Goal: Task Accomplishment & Management: Manage account settings

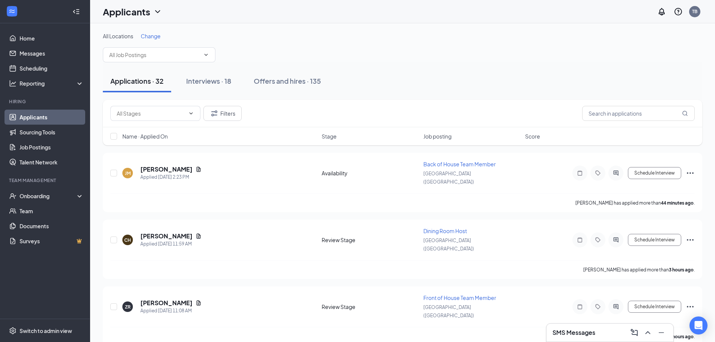
click at [143, 135] on span "Name · Applied On" at bounding box center [144, 136] width 45 height 8
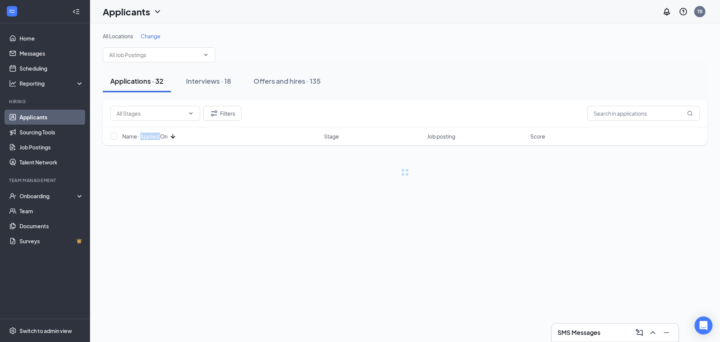
click at [143, 135] on span "Name · Applied On" at bounding box center [144, 136] width 45 height 8
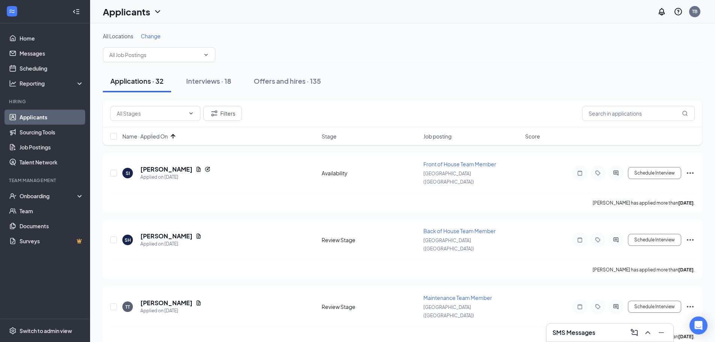
click at [422, 62] on div "All Locations Change" at bounding box center [402, 47] width 599 height 30
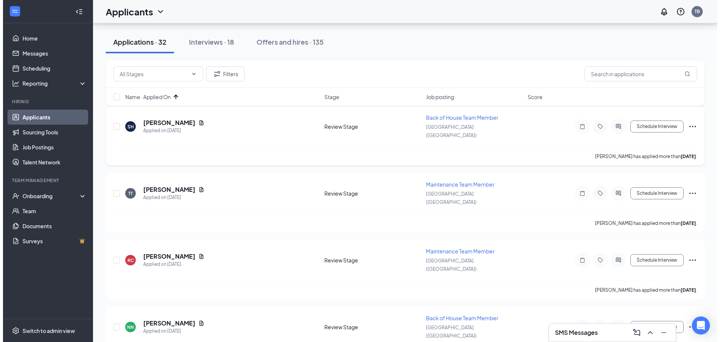
scroll to position [150, 0]
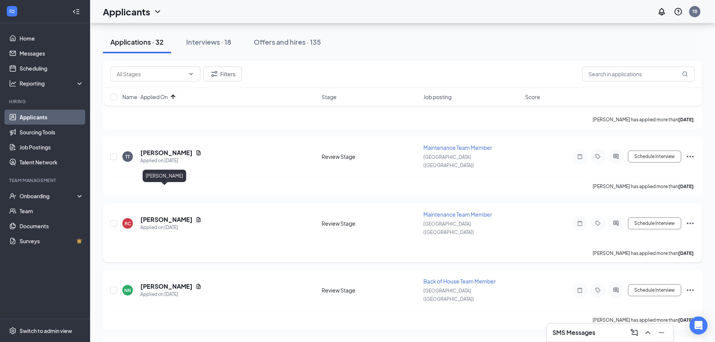
click at [170, 215] on h5 "[PERSON_NAME]" at bounding box center [166, 219] width 52 height 8
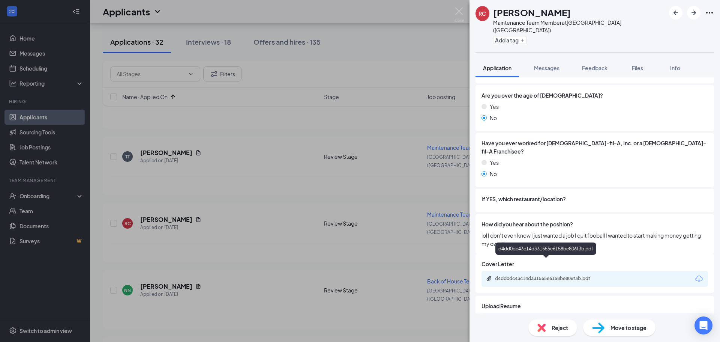
scroll to position [225, 0]
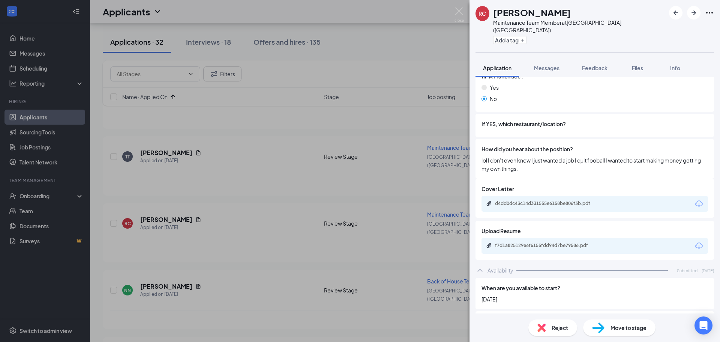
click at [534, 242] on div "f7d1a825129e6f6155fdd94d7be79586.pdf" at bounding box center [547, 245] width 122 height 7
click at [538, 327] on img at bounding box center [542, 327] width 8 height 8
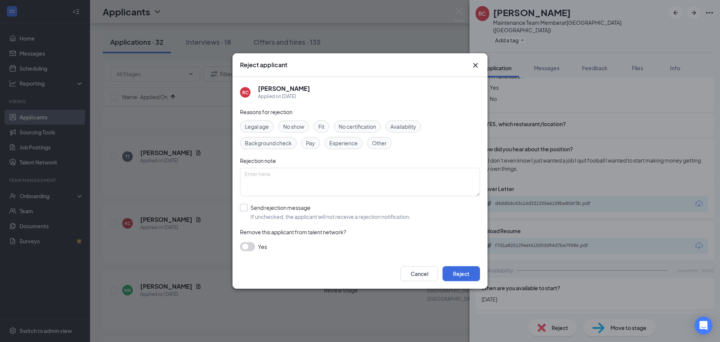
click at [279, 212] on input "Send rejection message If unchecked, the applicant will not receive a rejection…" at bounding box center [325, 212] width 171 height 17
checkbox input "true"
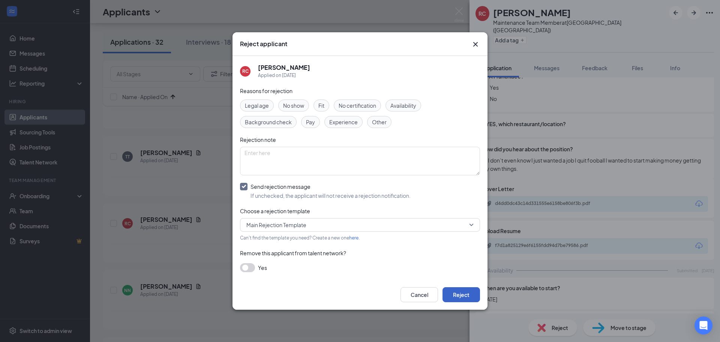
click at [462, 291] on button "Reject" at bounding box center [462, 294] width 38 height 15
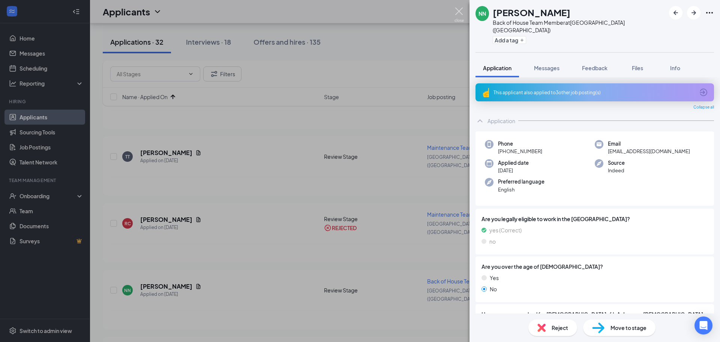
click at [456, 12] on img at bounding box center [459, 15] width 9 height 15
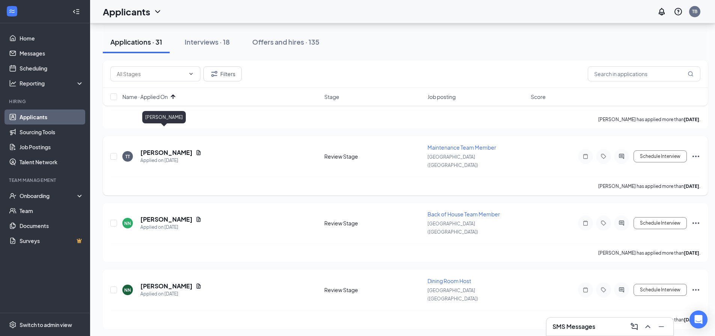
click at [156, 149] on h5 "[PERSON_NAME]" at bounding box center [166, 153] width 52 height 8
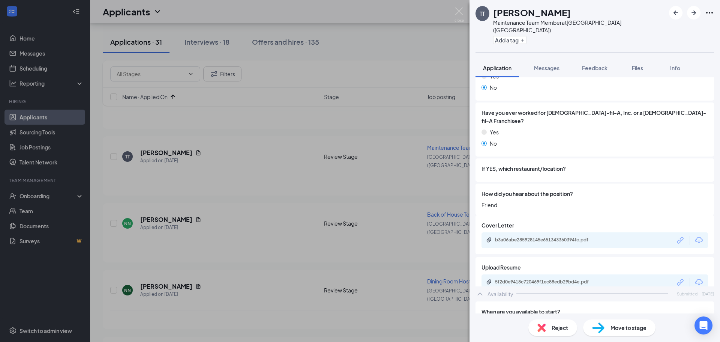
scroll to position [188, 0]
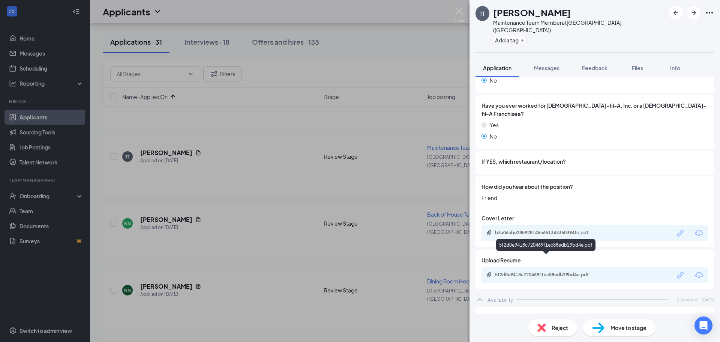
click at [550, 272] on div "5f2d0e9418c720469f1ec88edb29bd4e.pdf" at bounding box center [547, 275] width 105 height 6
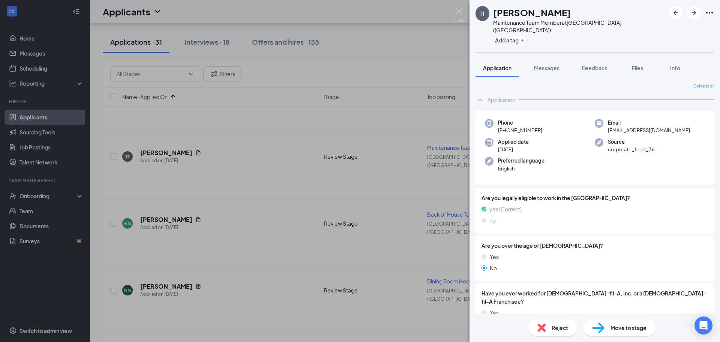
click at [554, 334] on div "Reject" at bounding box center [553, 327] width 49 height 17
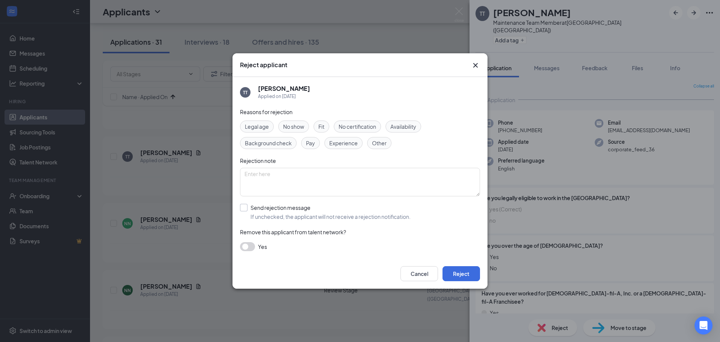
click at [279, 212] on input "Send rejection message If unchecked, the applicant will not receive a rejection…" at bounding box center [325, 212] width 171 height 17
checkbox input "true"
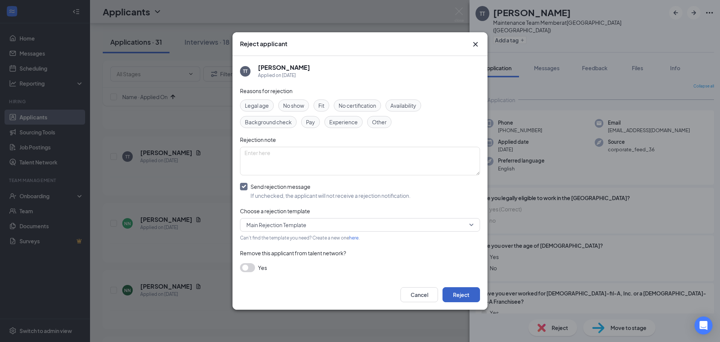
click at [473, 295] on button "Reject" at bounding box center [462, 294] width 38 height 15
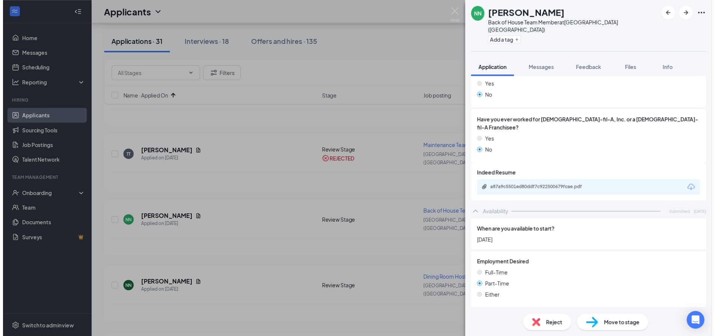
scroll to position [62, 0]
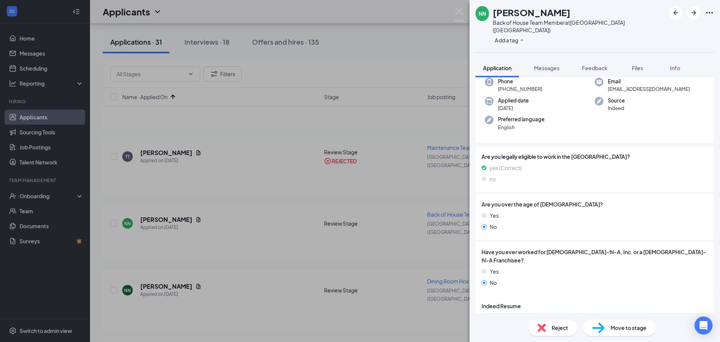
click at [461, 12] on img at bounding box center [459, 15] width 9 height 15
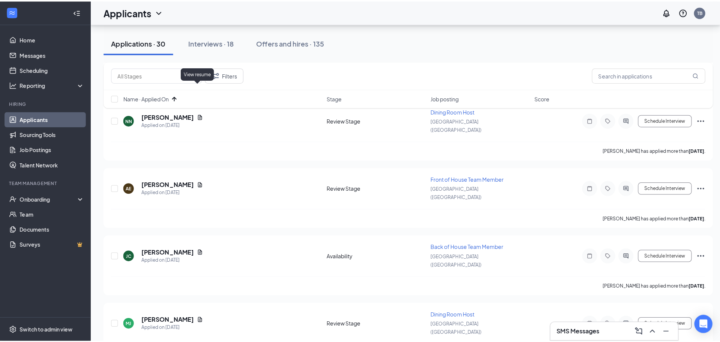
scroll to position [263, 0]
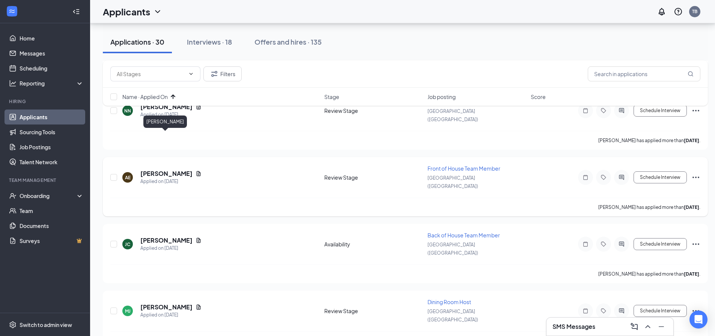
click at [158, 170] on h5 "[PERSON_NAME]" at bounding box center [166, 174] width 52 height 8
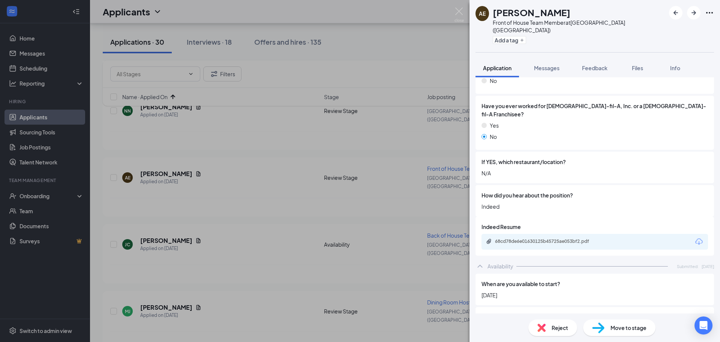
scroll to position [188, 0]
click at [537, 238] on div "68cd78de6e01630125b45725ae053bf2.pdf" at bounding box center [547, 241] width 105 height 6
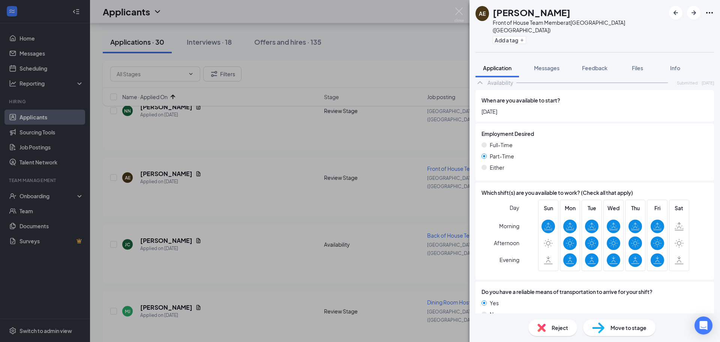
click at [552, 323] on div "Reject" at bounding box center [553, 327] width 49 height 17
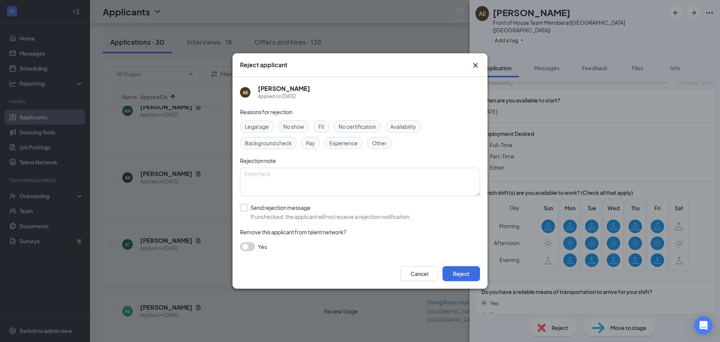
click at [263, 210] on input "Send rejection message If unchecked, the applicant will not receive a rejection…" at bounding box center [325, 212] width 171 height 17
checkbox input "true"
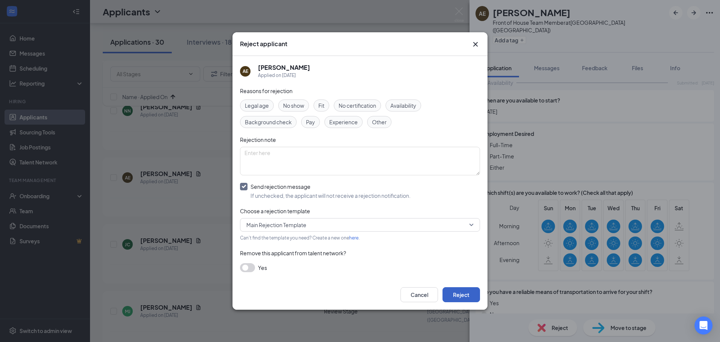
drag, startPoint x: 458, startPoint y: 292, endPoint x: 601, endPoint y: 113, distance: 229.3
click at [459, 291] on button "Reject" at bounding box center [462, 294] width 38 height 15
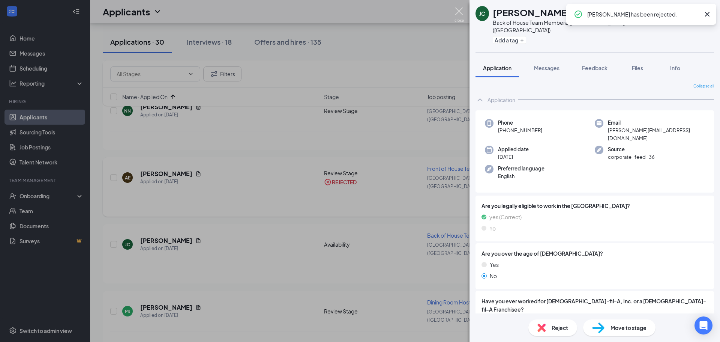
click at [461, 10] on img at bounding box center [459, 15] width 9 height 15
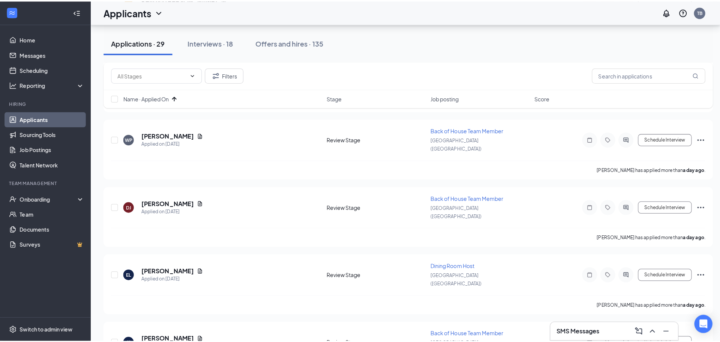
scroll to position [638, 0]
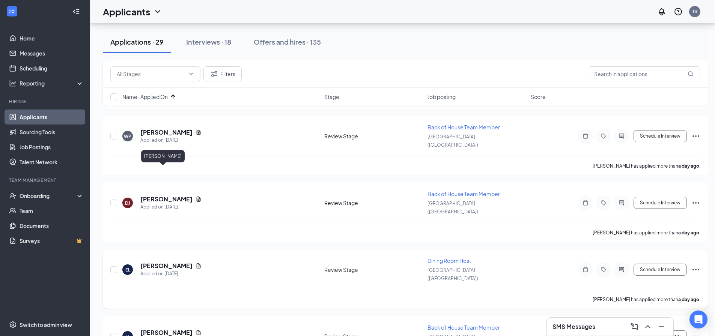
click at [158, 262] on h5 "[PERSON_NAME]" at bounding box center [166, 266] width 52 height 8
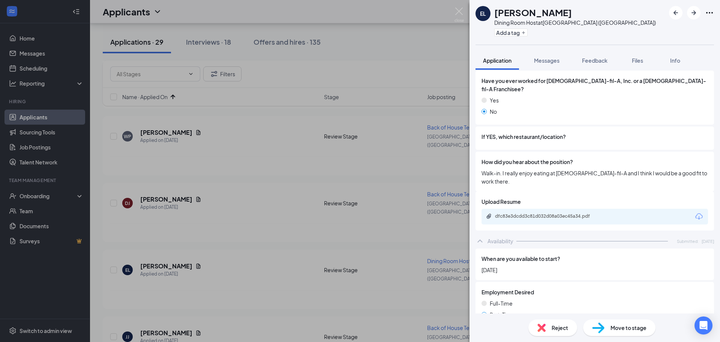
scroll to position [225, 0]
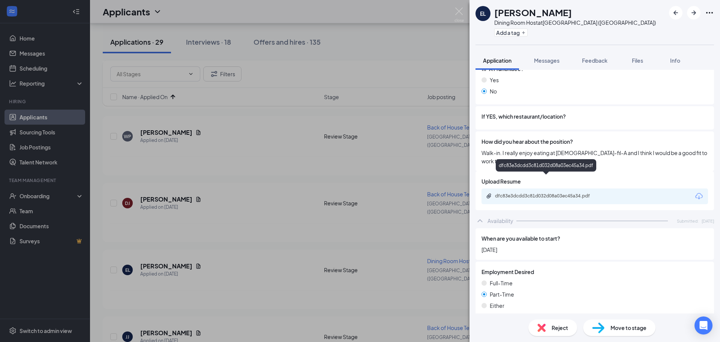
click at [534, 193] on div "dfc83e3dcdd3c81d032d08a03ec45a34.pdf" at bounding box center [547, 196] width 105 height 6
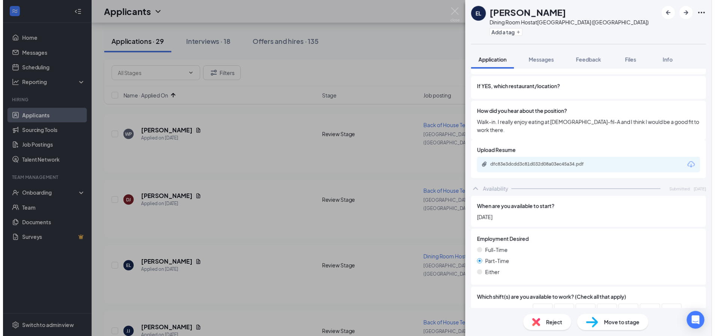
scroll to position [175, 0]
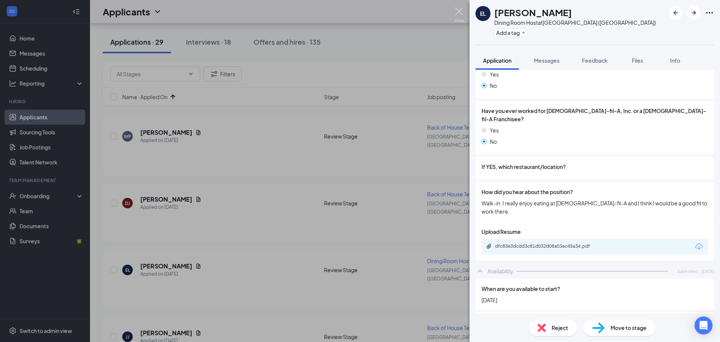
click at [459, 15] on img at bounding box center [459, 15] width 9 height 15
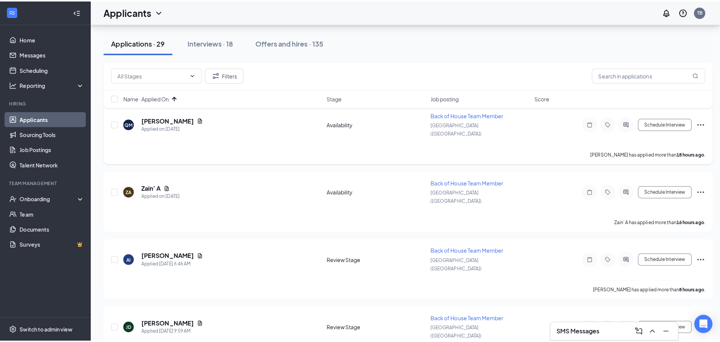
scroll to position [1388, 0]
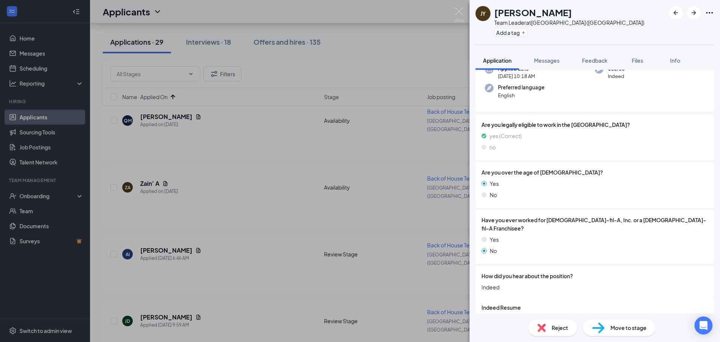
scroll to position [150, 0]
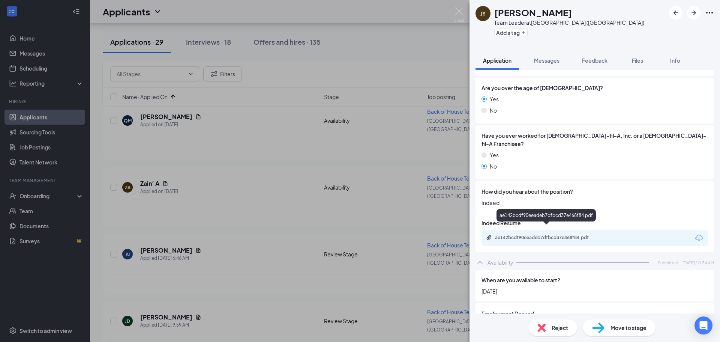
click at [565, 234] on div "ae142bcdf90eeadeb7dfbcd37e468f84.pdf" at bounding box center [547, 237] width 122 height 7
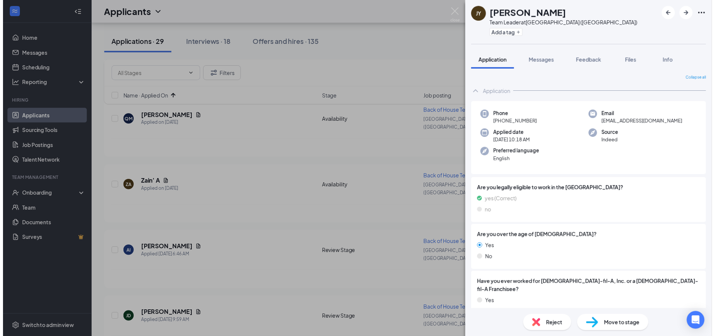
scroll to position [150, 0]
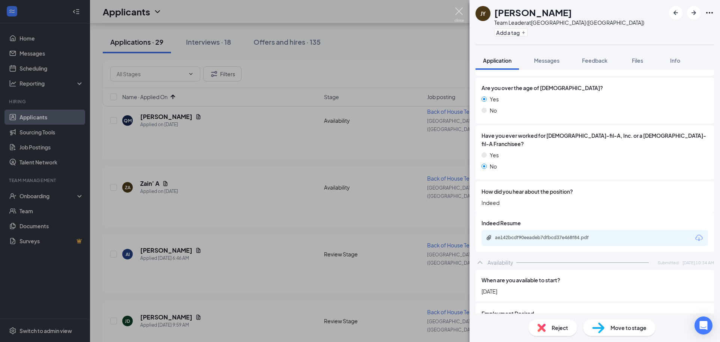
click at [457, 11] on img at bounding box center [459, 15] width 9 height 15
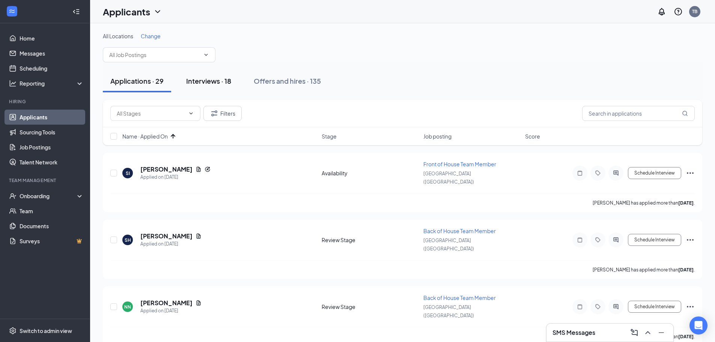
click at [193, 87] on button "Interviews · 18" at bounding box center [209, 81] width 60 height 23
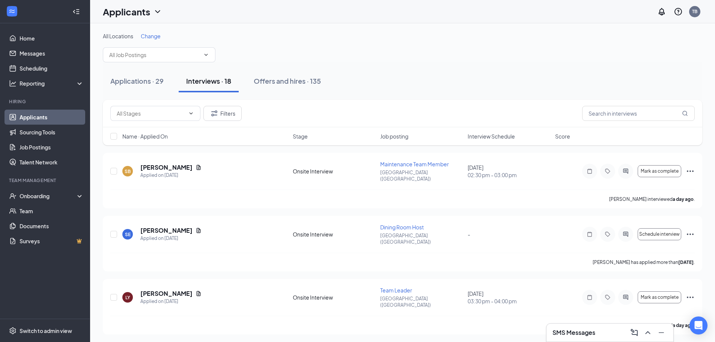
click at [484, 138] on span "Interview Schedule" at bounding box center [490, 136] width 47 height 8
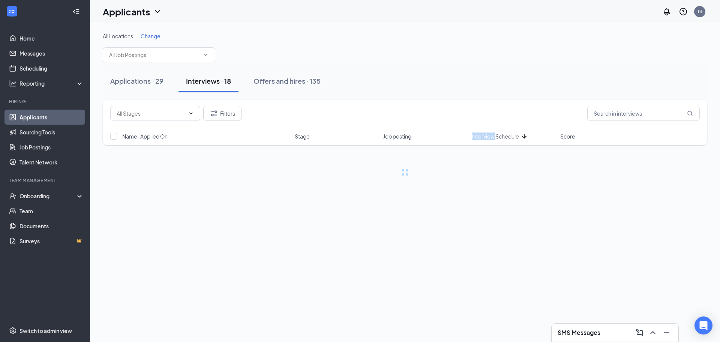
click at [484, 138] on span "Interview Schedule" at bounding box center [495, 136] width 47 height 8
click at [455, 94] on div "Applications · 29 Interviews · 18 Offers and hires · 135" at bounding box center [405, 81] width 605 height 38
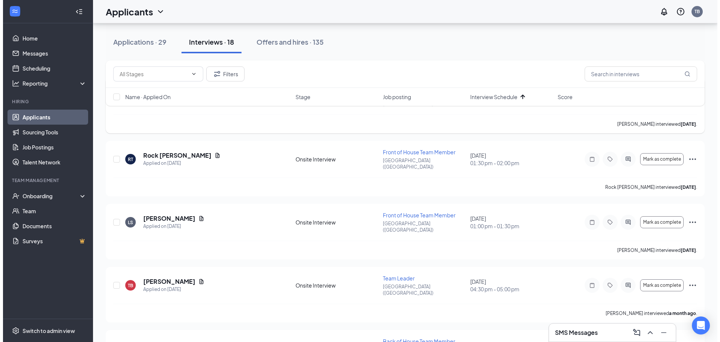
scroll to position [113, 0]
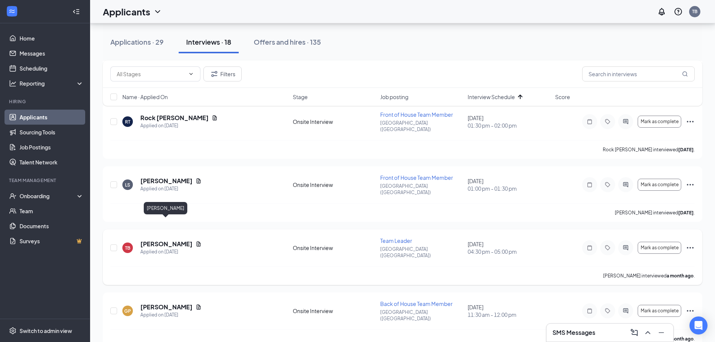
click at [165, 240] on h5 "Titus Ballewske" at bounding box center [166, 244] width 52 height 8
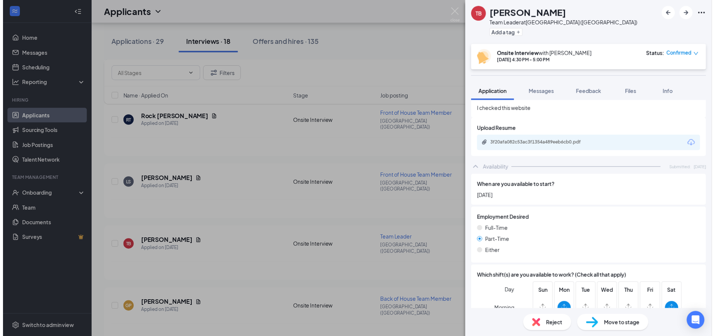
scroll to position [394, 0]
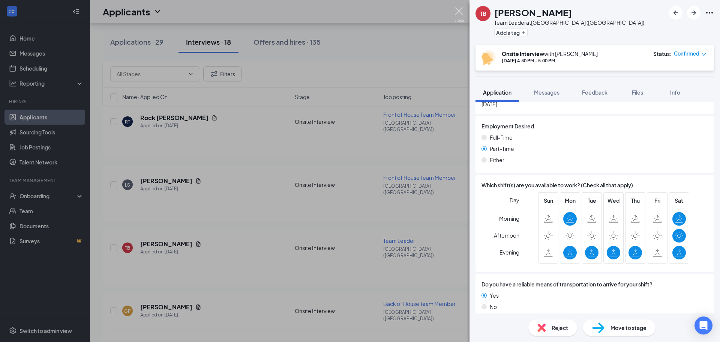
click at [455, 8] on img at bounding box center [459, 15] width 9 height 15
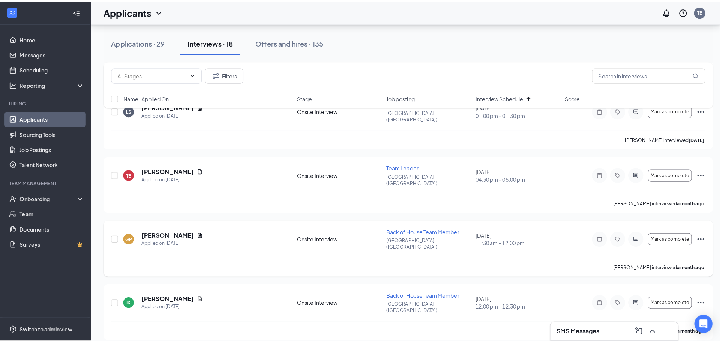
scroll to position [225, 0]
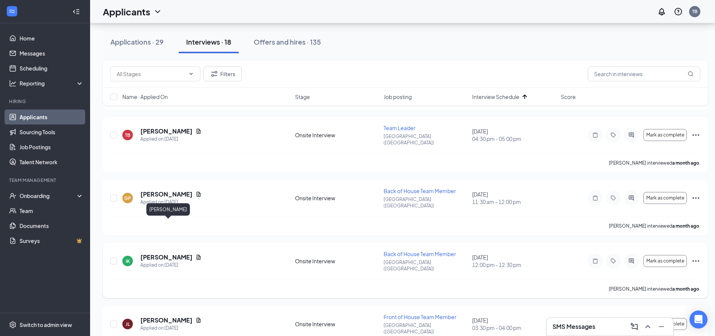
click at [173, 253] on h5 "Isaac Kersey-Schutta" at bounding box center [166, 257] width 52 height 8
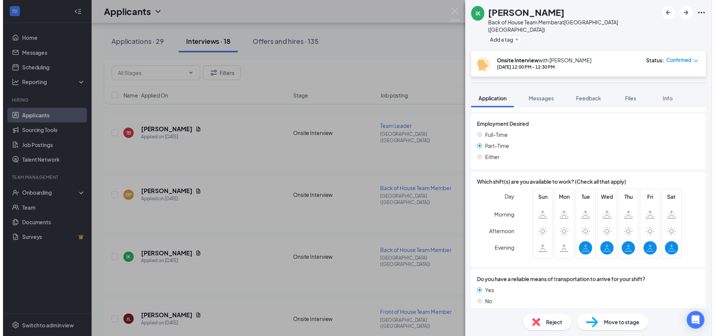
scroll to position [394, 0]
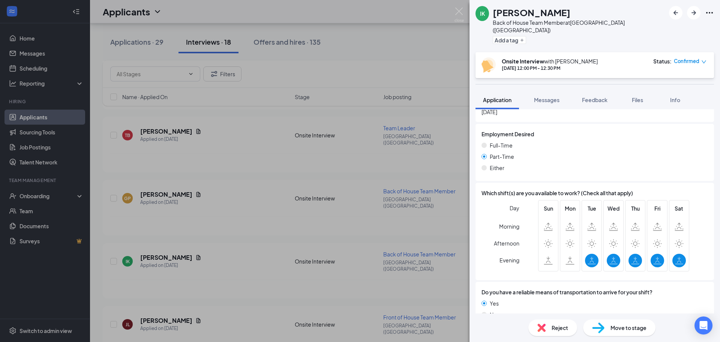
click at [464, 8] on div "IK Isaac Kersey-Schutta Back of House Team Member at Roseville (MN) Add a tag O…" at bounding box center [360, 171] width 720 height 342
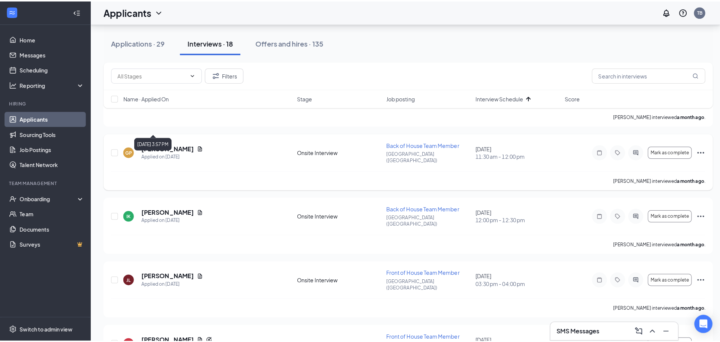
scroll to position [338, 0]
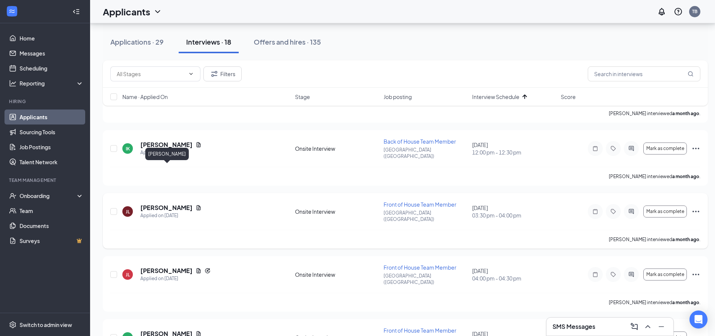
click at [171, 204] on h5 "Johan Lopez Ortega" at bounding box center [166, 208] width 52 height 8
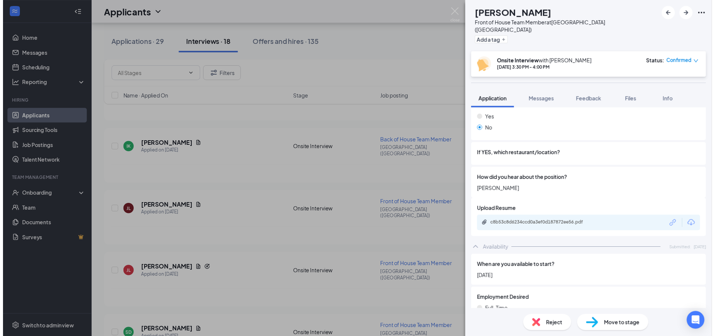
scroll to position [215, 0]
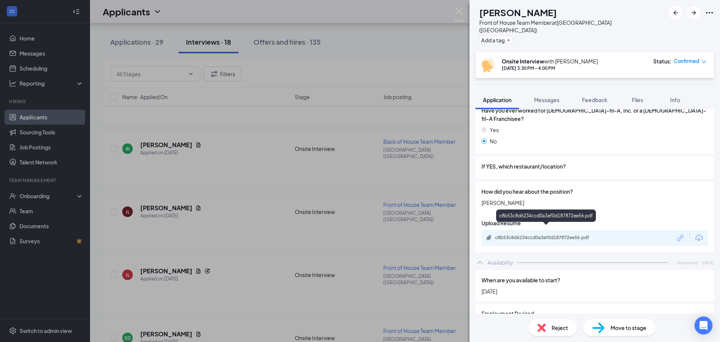
click at [548, 234] on div "c8b53c8d6234ccd0a3ef0d187872ee56.pdf" at bounding box center [547, 237] width 105 height 6
click at [460, 12] on img at bounding box center [459, 15] width 9 height 15
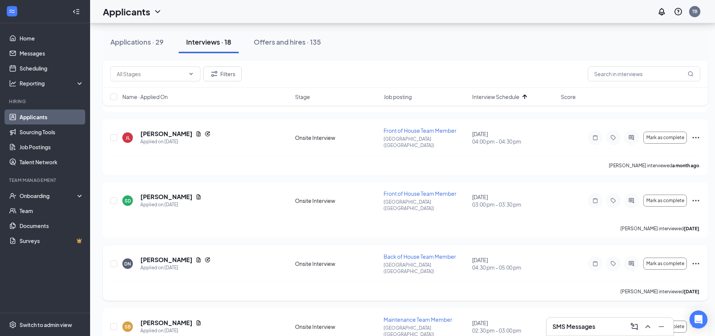
scroll to position [488, 0]
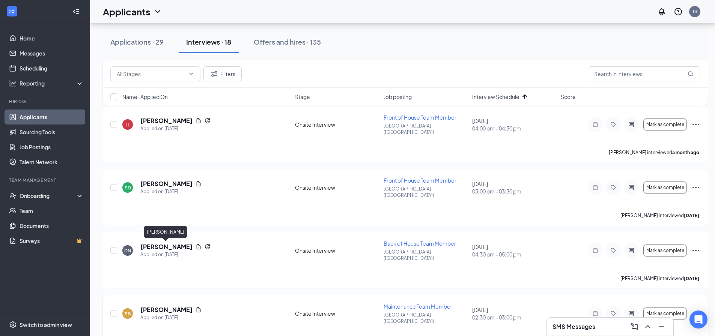
click at [158, 306] on h5 "Santana Britton" at bounding box center [166, 310] width 52 height 8
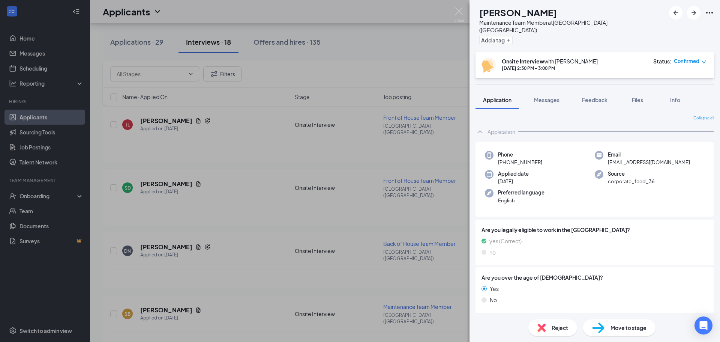
click at [558, 329] on span "Reject" at bounding box center [560, 327] width 17 height 8
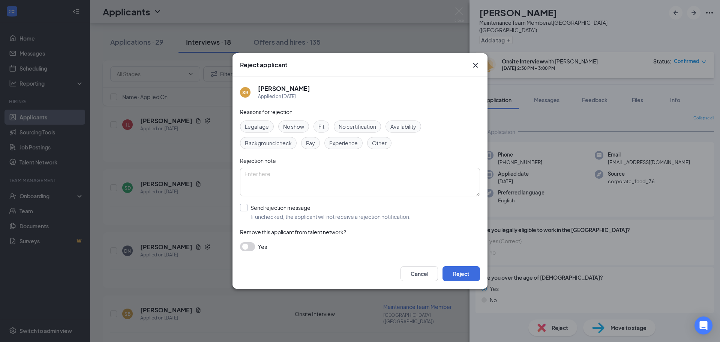
click at [263, 214] on input "Send rejection message If unchecked, the applicant will not receive a rejection…" at bounding box center [325, 212] width 171 height 17
checkbox input "true"
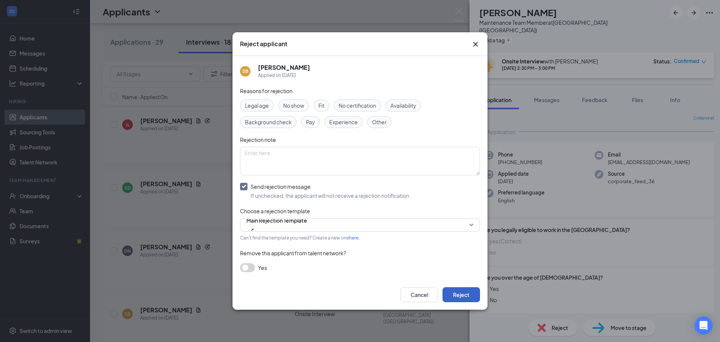
click at [457, 290] on button "Reject" at bounding box center [462, 294] width 38 height 15
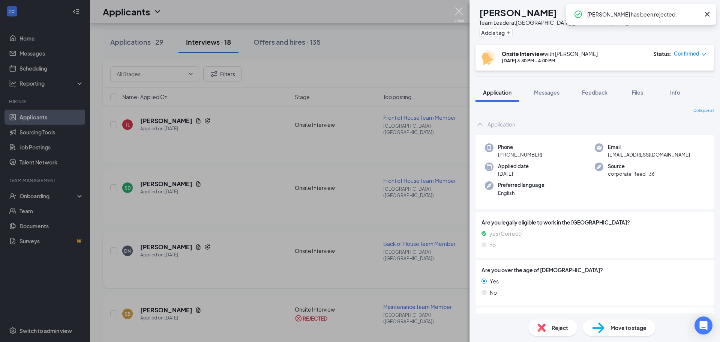
click at [459, 11] on img at bounding box center [459, 15] width 9 height 15
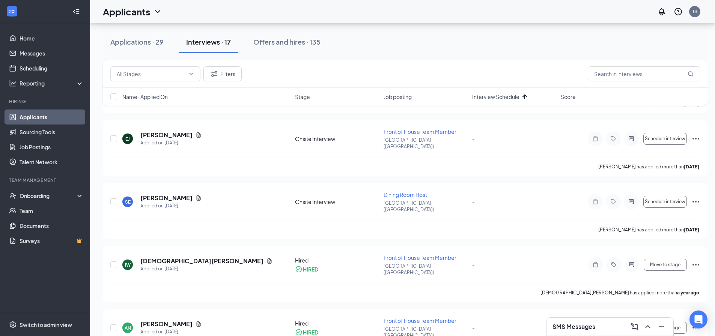
scroll to position [789, 0]
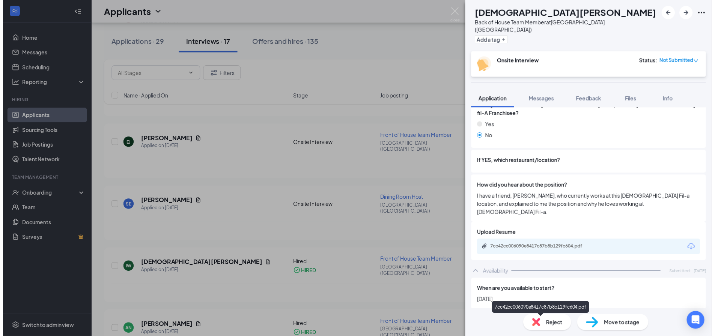
scroll to position [102, 0]
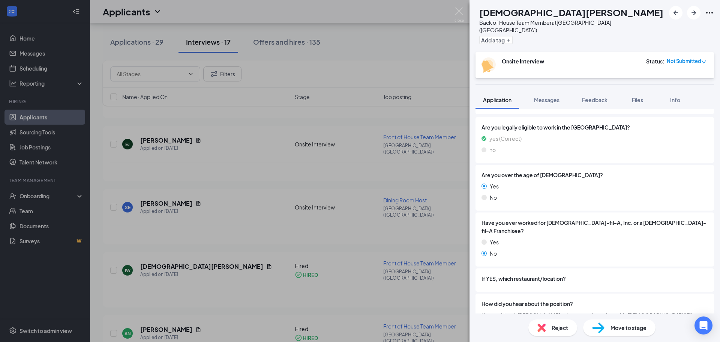
drag, startPoint x: 466, startPoint y: 17, endPoint x: 461, endPoint y: 10, distance: 8.3
click at [466, 16] on div "NW Noah Wise Back of House Team Member at Roseville (MN) Add a tag Onsite Inter…" at bounding box center [360, 171] width 720 height 342
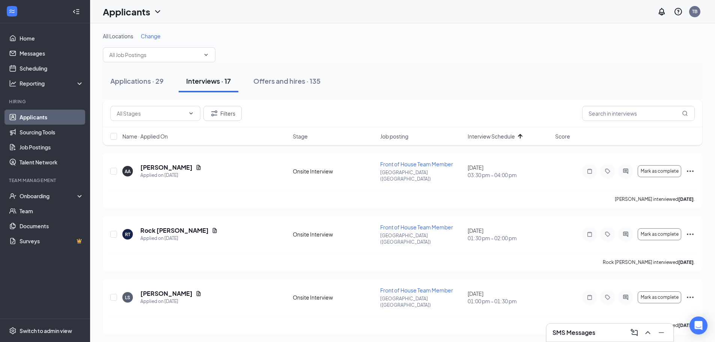
click at [386, 56] on div "All Locations Change" at bounding box center [402, 47] width 599 height 30
drag, startPoint x: 451, startPoint y: 41, endPoint x: 446, endPoint y: 44, distance: 5.4
click at [450, 41] on div "All Locations Change" at bounding box center [402, 47] width 599 height 30
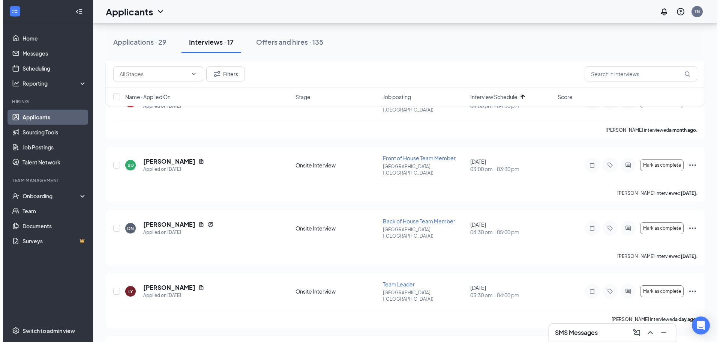
scroll to position [525, 0]
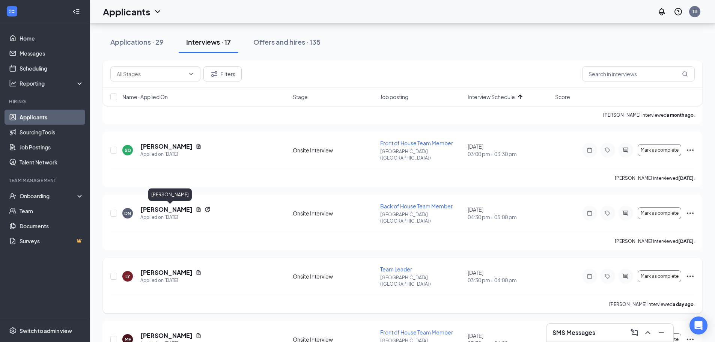
click at [186, 268] on h5 "Luciana Yarbrough-Wright" at bounding box center [166, 272] width 52 height 8
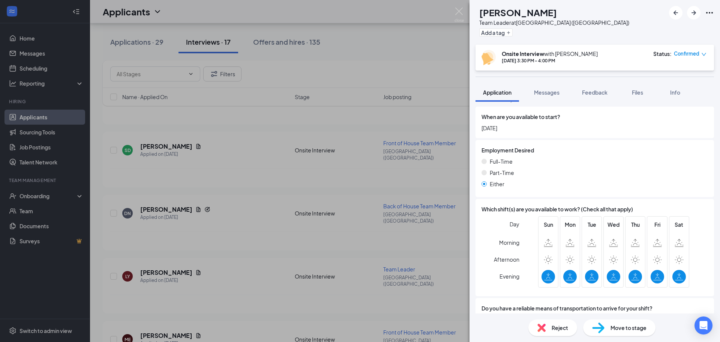
scroll to position [357, 0]
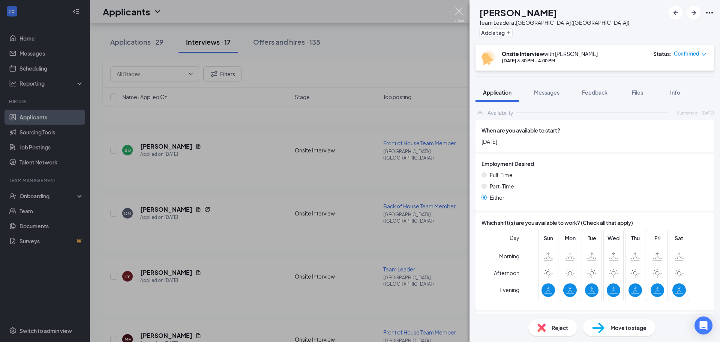
click at [452, 11] on div "LY Luciana Yarbrough-Wright Team Leader at Roseville (MN) Add a tag Onsite Inte…" at bounding box center [360, 171] width 720 height 342
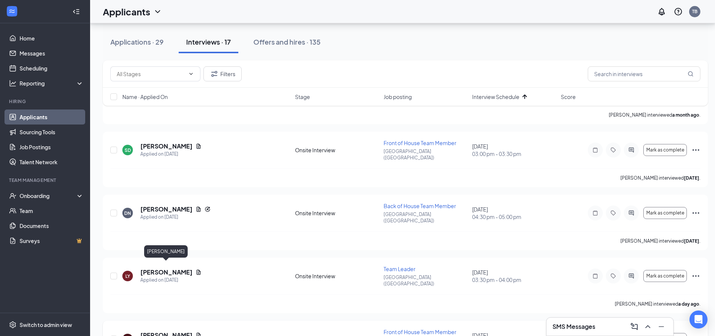
click at [164, 331] on h5 "Malayna Emmers" at bounding box center [166, 335] width 52 height 8
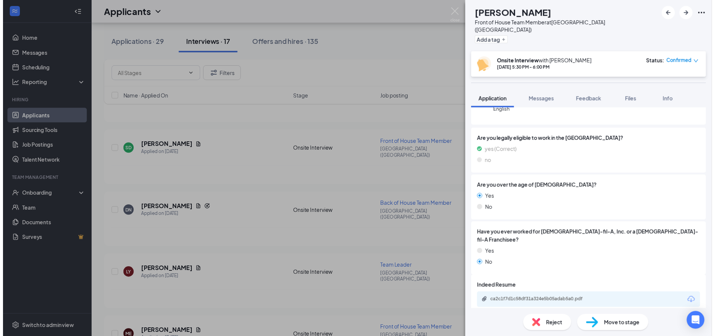
scroll to position [97, 0]
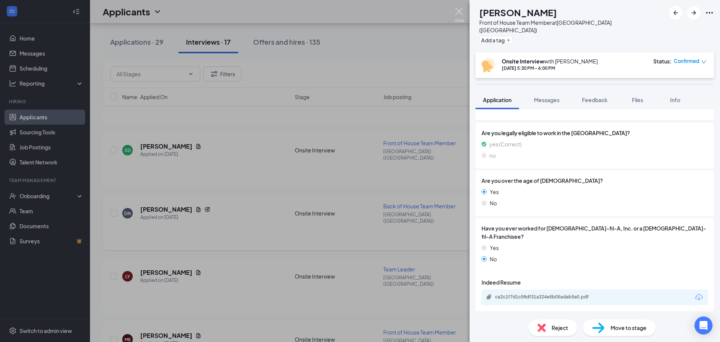
drag, startPoint x: 461, startPoint y: 9, endPoint x: 171, endPoint y: 177, distance: 335.0
click at [461, 9] on img at bounding box center [459, 15] width 9 height 15
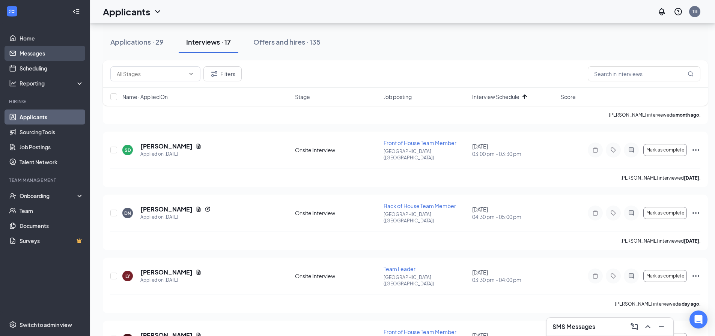
click at [40, 57] on link "Messages" at bounding box center [52, 53] width 64 height 15
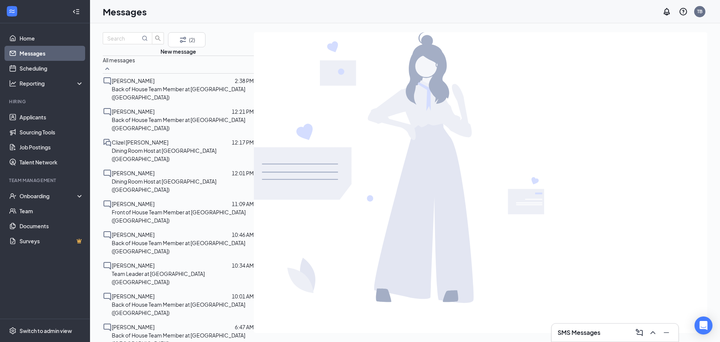
click at [143, 144] on span "Clizel Valle" at bounding box center [140, 142] width 57 height 7
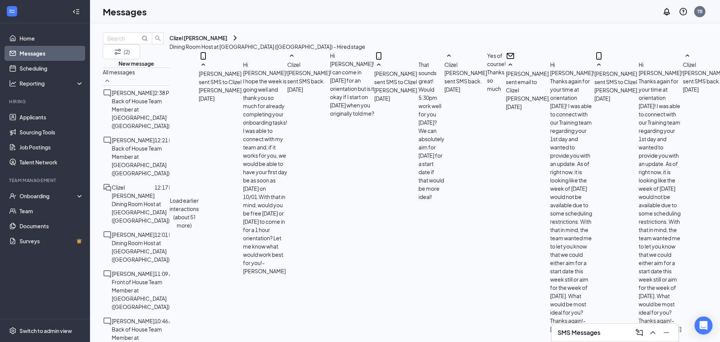
click at [199, 196] on button "Load earlier interactions (about 51 more)" at bounding box center [184, 212] width 29 height 33
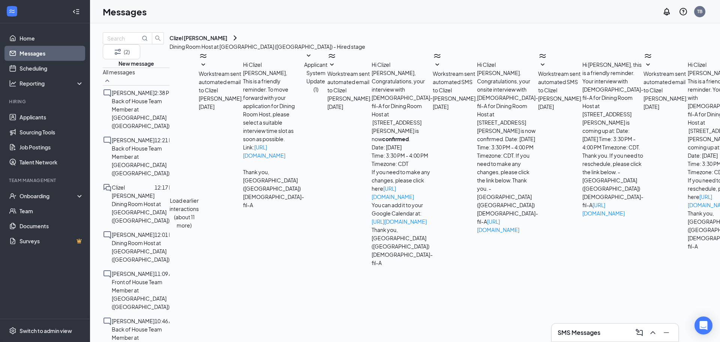
scroll to position [1801, 0]
click at [40, 117] on link "Applicants" at bounding box center [52, 117] width 64 height 15
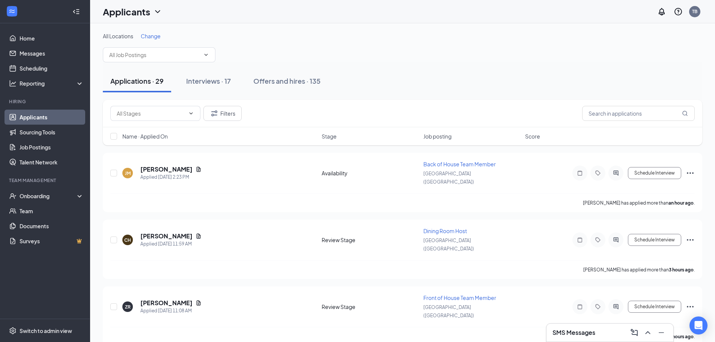
click at [277, 34] on div "All Locations Change" at bounding box center [402, 36] width 599 height 8
click at [152, 134] on span "Name · Applied On" at bounding box center [144, 136] width 45 height 8
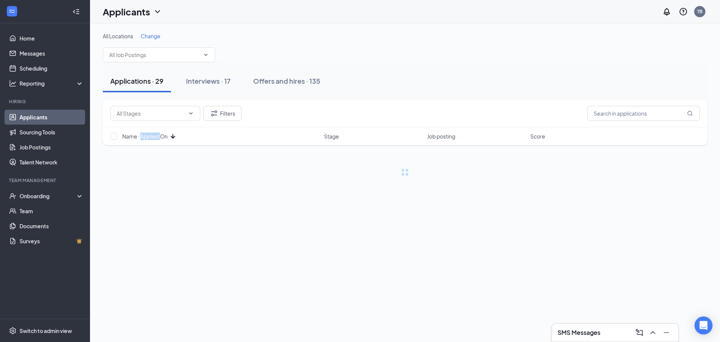
click at [152, 134] on span "Name · Applied On" at bounding box center [144, 136] width 45 height 8
click at [475, 65] on div "Applications · 29 Interviews · 17 Offers and hires · 135" at bounding box center [405, 81] width 605 height 38
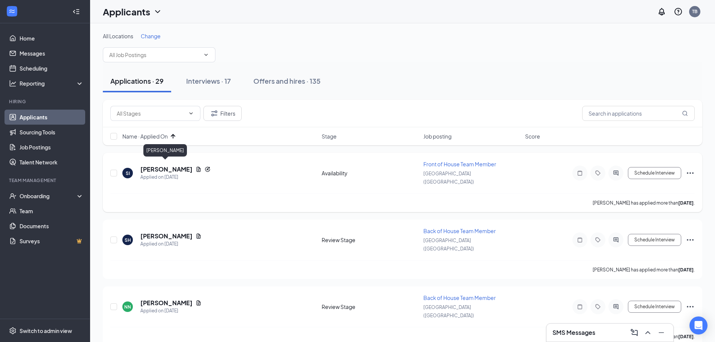
click at [172, 165] on h5 "[PERSON_NAME]" at bounding box center [166, 169] width 52 height 8
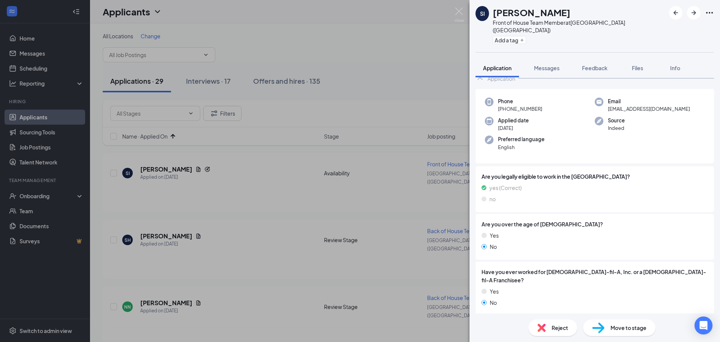
scroll to position [101, 0]
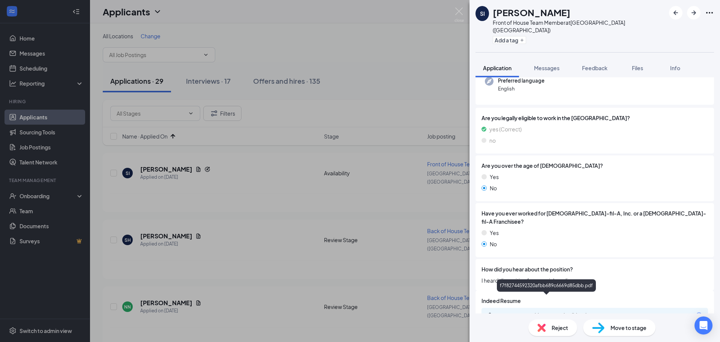
click at [538, 312] on div "f7f82744592320afbb689c6669d85dbb.pdf" at bounding box center [547, 315] width 105 height 6
click at [544, 326] on img at bounding box center [542, 327] width 8 height 8
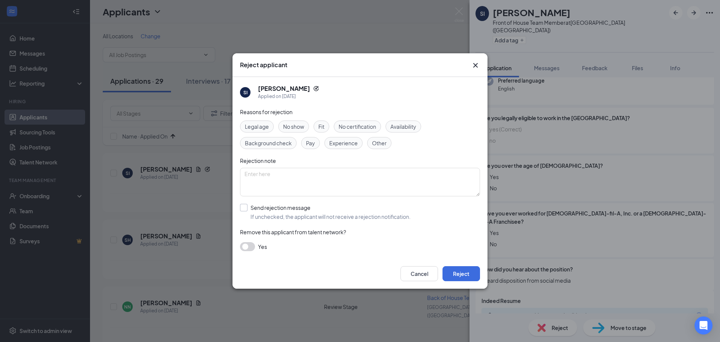
click at [254, 207] on input "Send rejection message If unchecked, the applicant will not receive a rejection…" at bounding box center [325, 212] width 171 height 17
checkbox input "true"
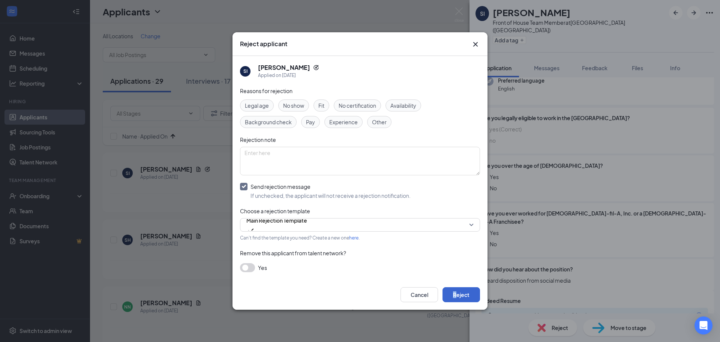
click at [455, 286] on div "Cancel Reject" at bounding box center [360, 295] width 255 height 30
click at [460, 289] on button "Reject" at bounding box center [462, 294] width 38 height 15
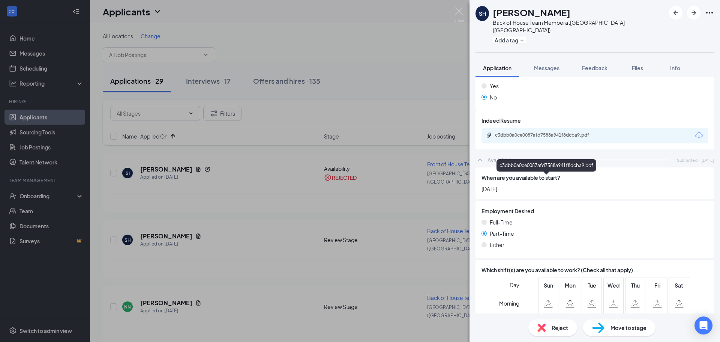
scroll to position [175, 0]
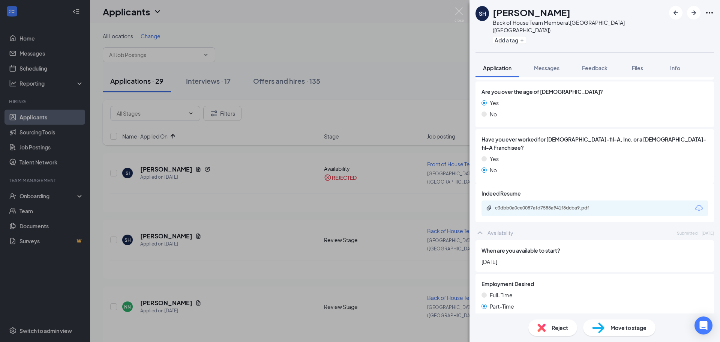
click at [550, 205] on div "c3dbb0a0ce0087afd7588a941f8dcba9.pdf" at bounding box center [547, 208] width 105 height 6
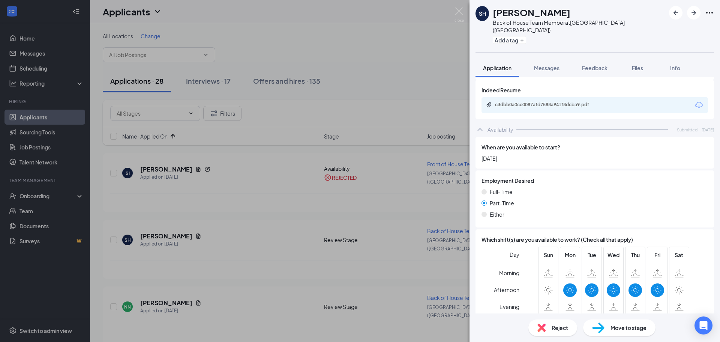
scroll to position [325, 0]
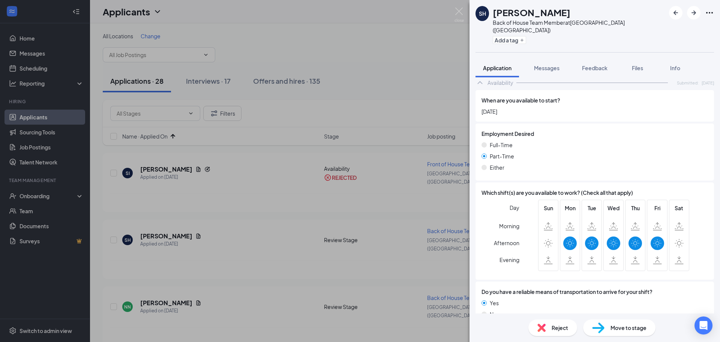
click at [550, 327] on div "Reject" at bounding box center [553, 327] width 49 height 17
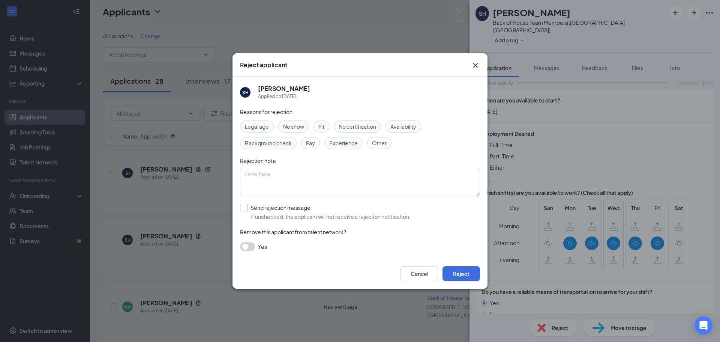
click at [272, 206] on input "Send rejection message If unchecked, the applicant will not receive a rejection…" at bounding box center [325, 212] width 171 height 17
checkbox input "true"
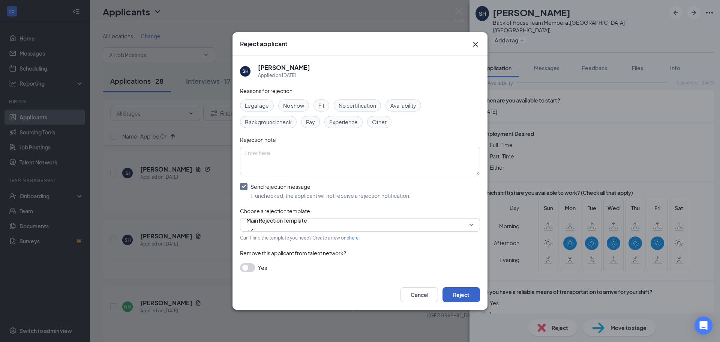
click at [476, 293] on button "Reject" at bounding box center [462, 294] width 38 height 15
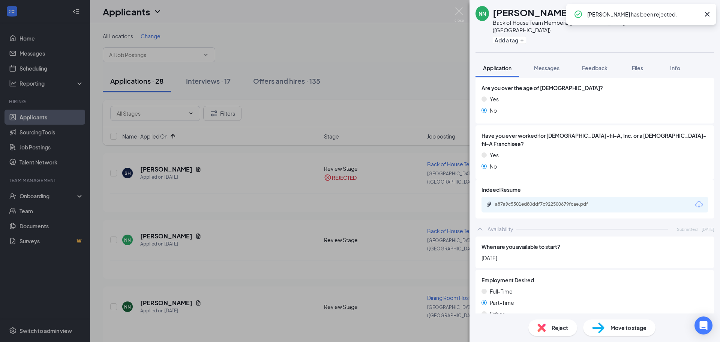
scroll to position [188, 0]
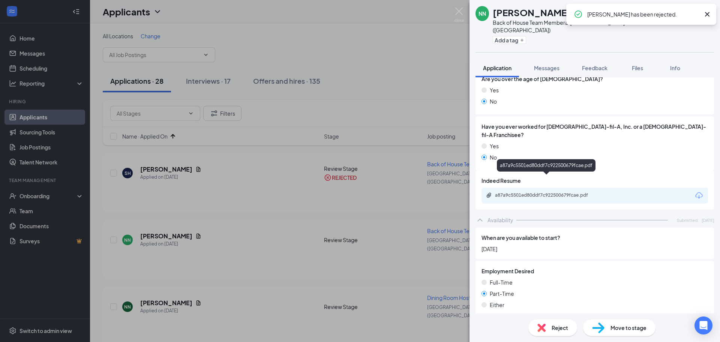
click at [552, 192] on div "a87a9c5501ed80ddf7c922500679fcae.pdf" at bounding box center [547, 195] width 105 height 6
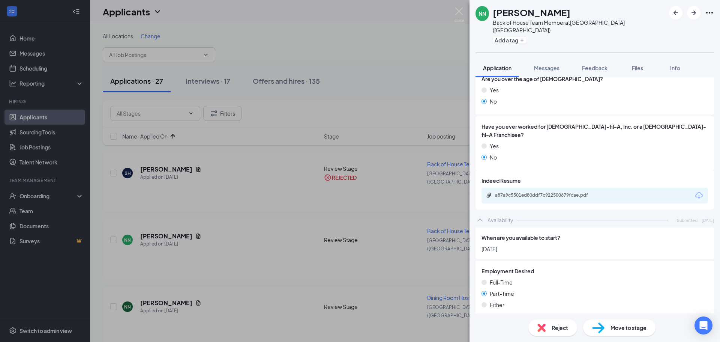
scroll to position [325, 0]
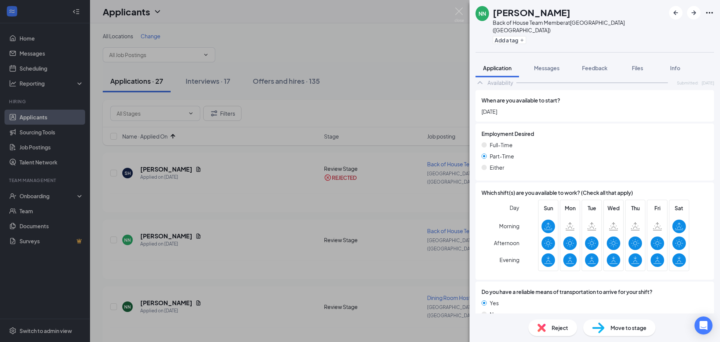
click at [556, 324] on span "Reject" at bounding box center [560, 327] width 17 height 8
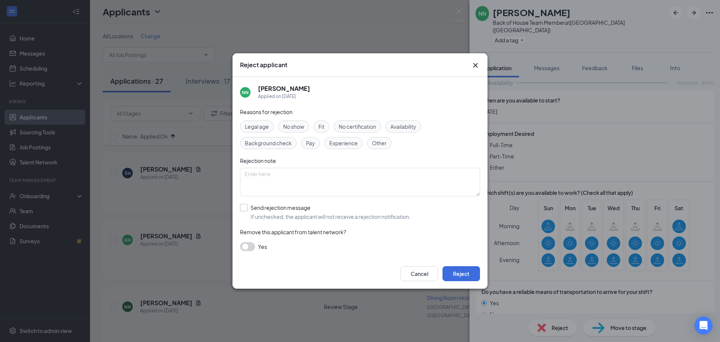
click at [271, 210] on input "Send rejection message If unchecked, the applicant will not receive a rejection…" at bounding box center [325, 212] width 171 height 17
checkbox input "true"
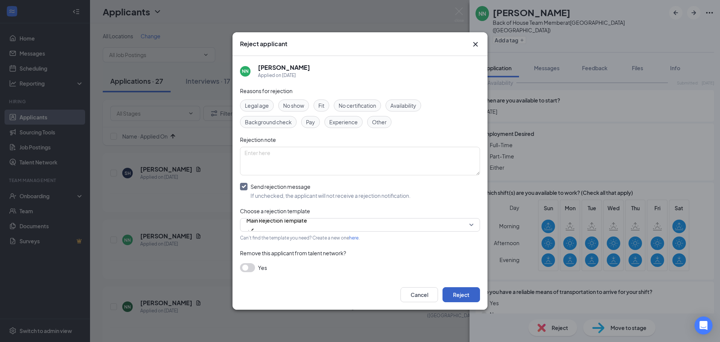
click at [468, 293] on button "Reject" at bounding box center [462, 294] width 38 height 15
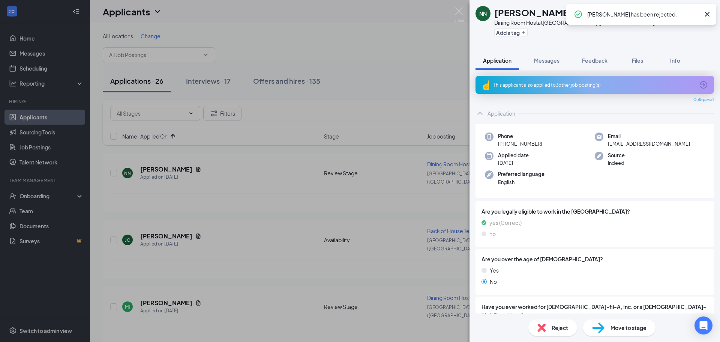
click at [558, 328] on span "Reject" at bounding box center [560, 327] width 17 height 8
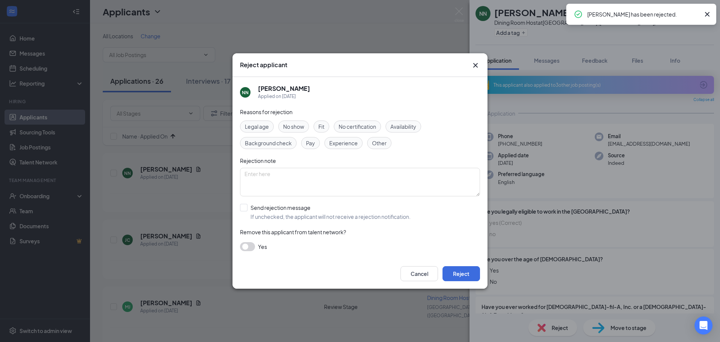
drag, startPoint x: 287, startPoint y: 219, endPoint x: 317, endPoint y: 231, distance: 33.3
click at [287, 216] on input "Send rejection message If unchecked, the applicant will not receive a rejection…" at bounding box center [325, 212] width 171 height 17
checkbox input "true"
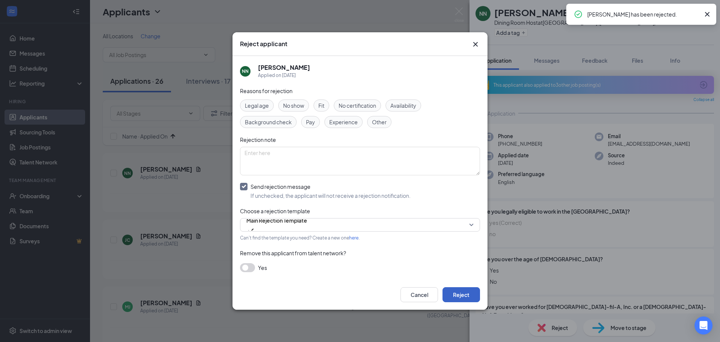
drag, startPoint x: 464, startPoint y: 296, endPoint x: 479, endPoint y: 288, distance: 16.8
click at [465, 295] on button "Reject" at bounding box center [462, 294] width 38 height 15
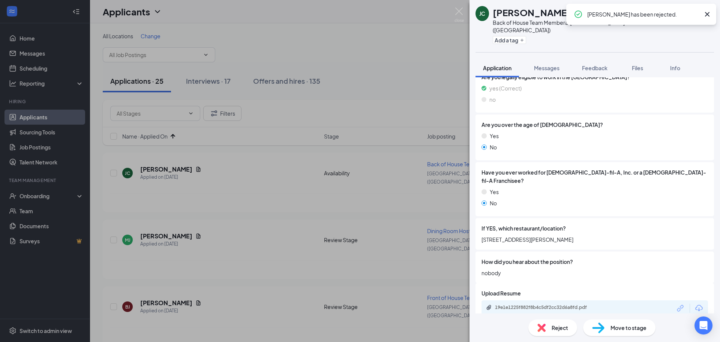
scroll to position [129, 0]
click at [543, 304] on div "19e1e1225f882f8b4c5df2cc32d6a8fd.pdf" at bounding box center [547, 307] width 105 height 6
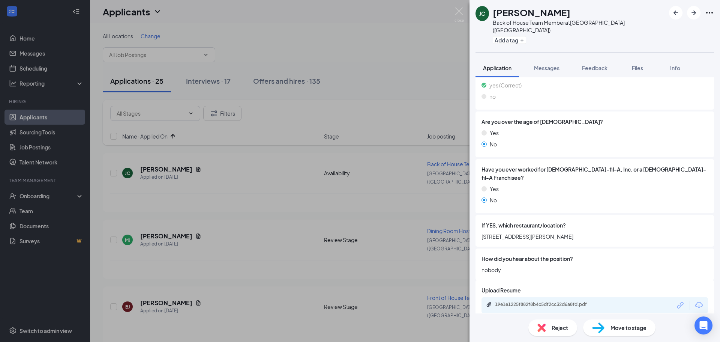
click at [555, 329] on span "Reject" at bounding box center [560, 327] width 17 height 8
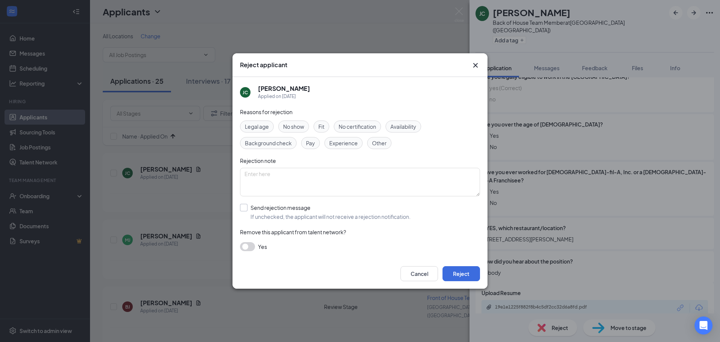
click at [271, 219] on input "Send rejection message If unchecked, the applicant will not receive a rejection…" at bounding box center [325, 212] width 171 height 17
checkbox input "true"
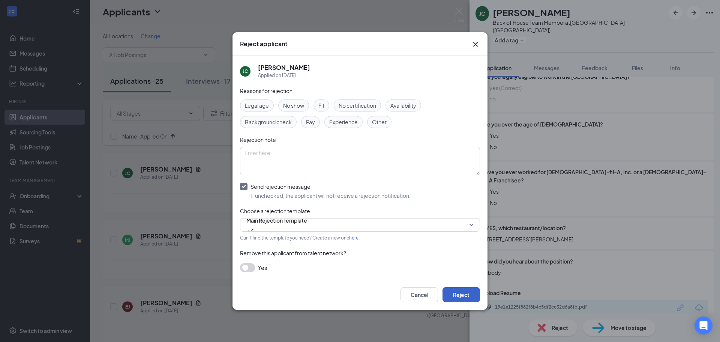
click at [451, 293] on button "Reject" at bounding box center [462, 294] width 38 height 15
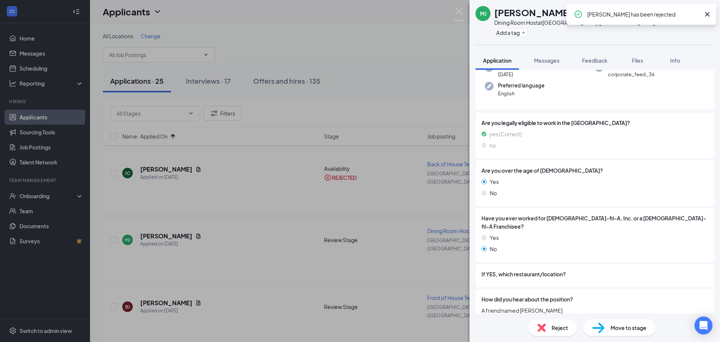
scroll to position [113, 0]
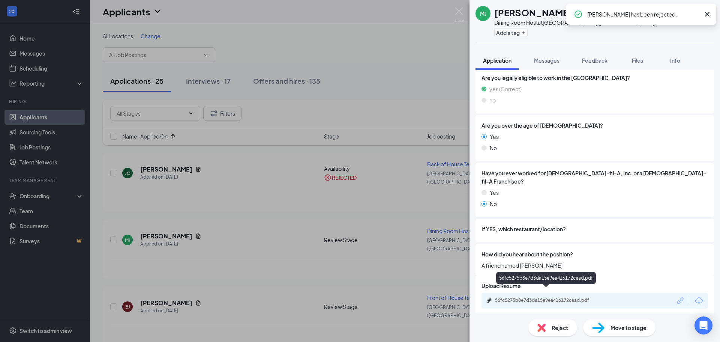
click at [547, 297] on div "56fc5275b8e7d3da15e9ea416172cead.pdf" at bounding box center [547, 300] width 105 height 6
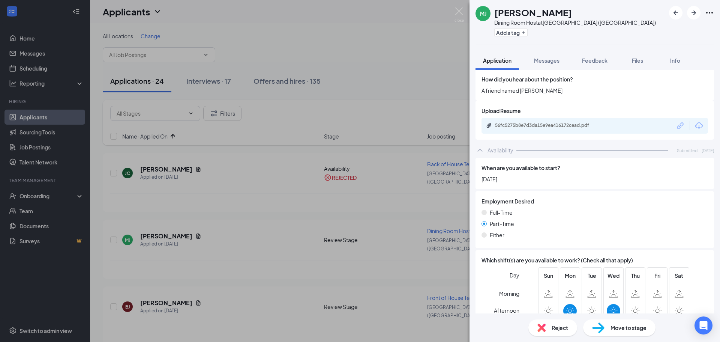
scroll to position [362, 0]
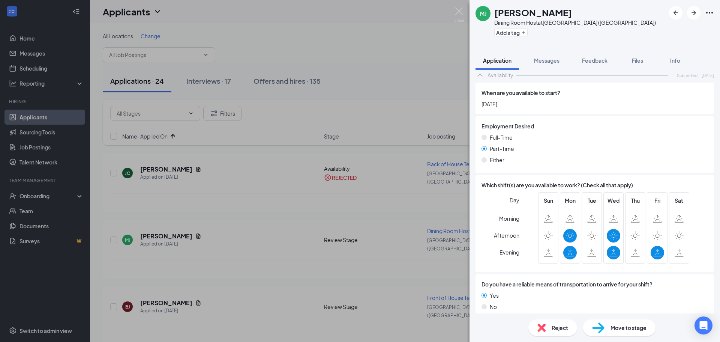
click at [554, 323] on div "Reject" at bounding box center [553, 327] width 49 height 17
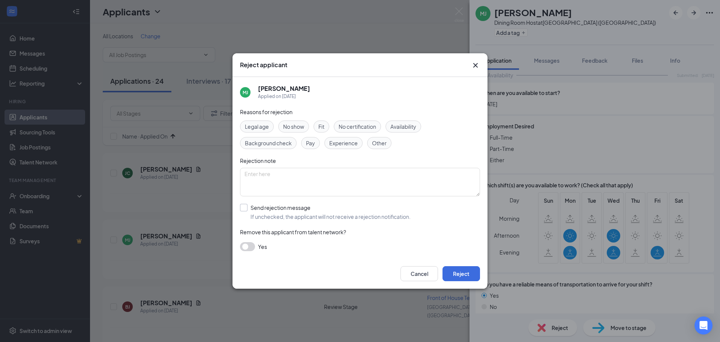
click at [275, 213] on input "Send rejection message If unchecked, the applicant will not receive a rejection…" at bounding box center [325, 212] width 171 height 17
checkbox input "true"
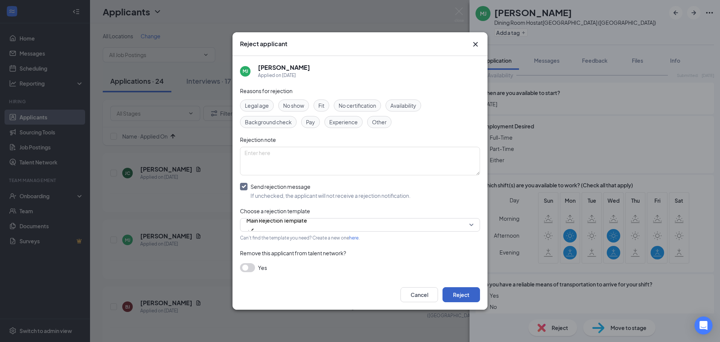
drag, startPoint x: 469, startPoint y: 296, endPoint x: 534, endPoint y: 243, distance: 83.5
click at [468, 296] on button "Reject" at bounding box center [462, 294] width 38 height 15
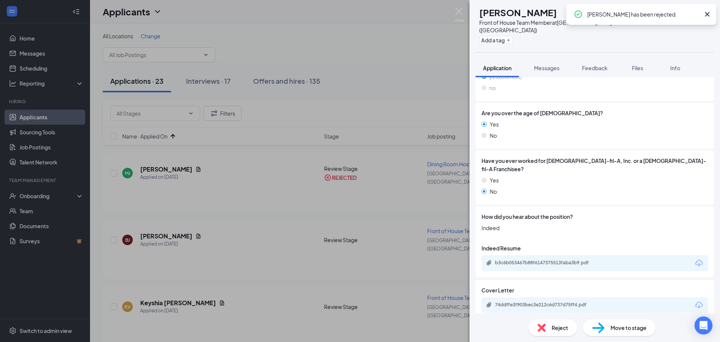
scroll to position [150, 0]
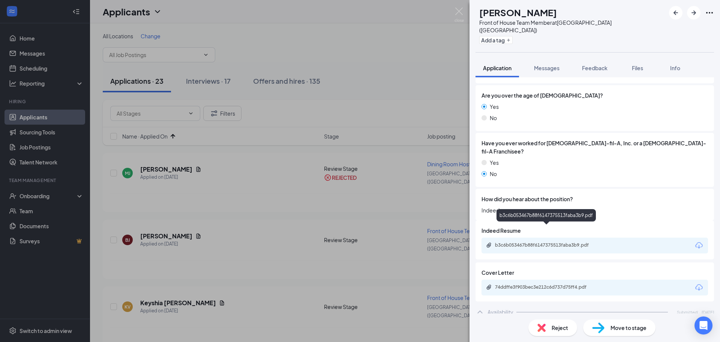
click at [539, 242] on div "b3c6b053467b88f6147375513faba3b9.pdf" at bounding box center [547, 245] width 105 height 6
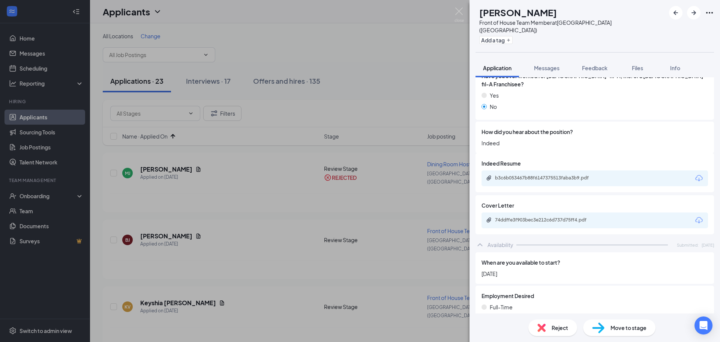
scroll to position [225, 0]
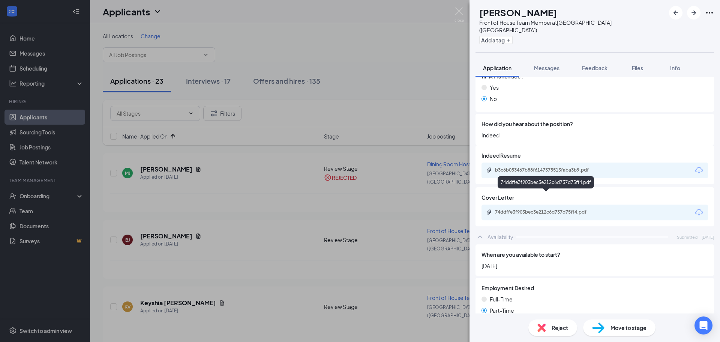
click at [559, 209] on div "74ddffe3f903bec3e212c6d737d75ff4.pdf" at bounding box center [547, 212] width 105 height 6
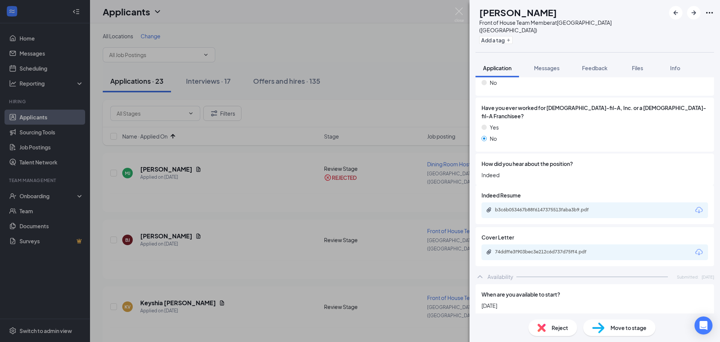
scroll to position [342, 0]
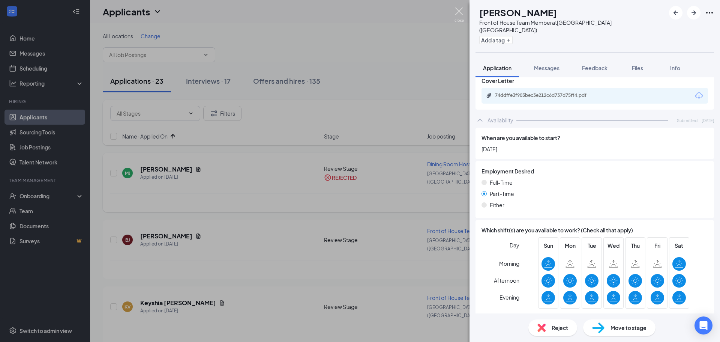
drag, startPoint x: 460, startPoint y: 11, endPoint x: 325, endPoint y: 169, distance: 207.3
click at [460, 11] on img at bounding box center [459, 15] width 9 height 15
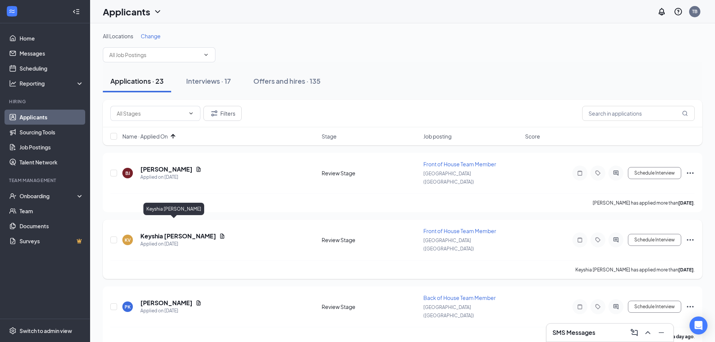
click at [152, 232] on h5 "Keyshia [PERSON_NAME]" at bounding box center [178, 236] width 76 height 8
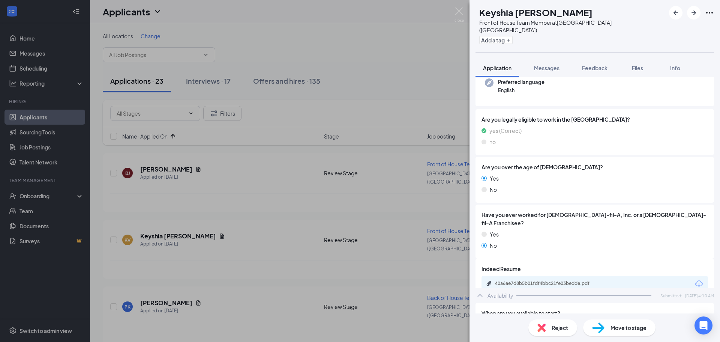
scroll to position [188, 0]
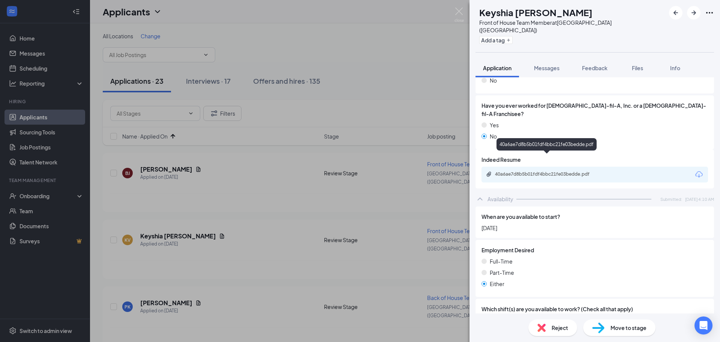
click at [549, 171] on div "40a6ae7d8b5b01fdf4bbc21fe03bedde.pdf" at bounding box center [547, 174] width 105 height 6
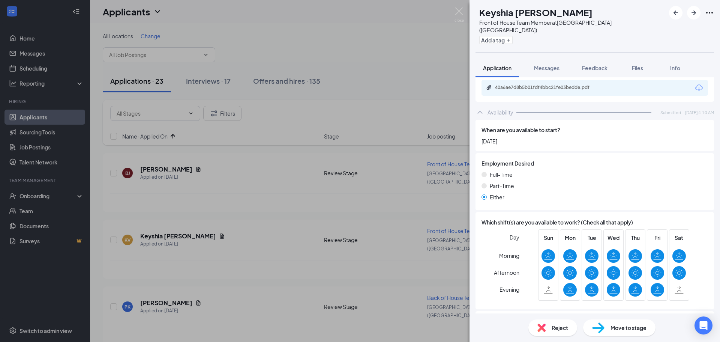
scroll to position [304, 0]
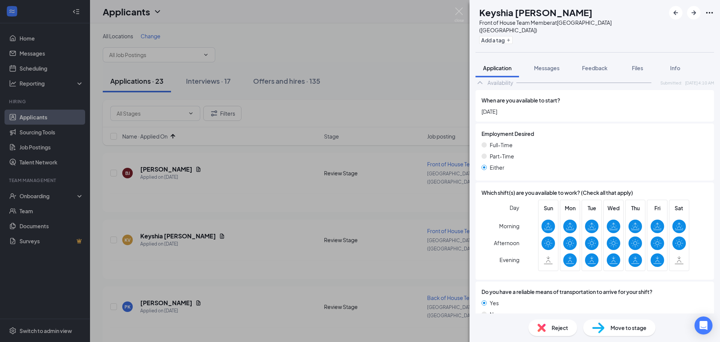
click at [556, 331] on span "Reject" at bounding box center [560, 327] width 17 height 8
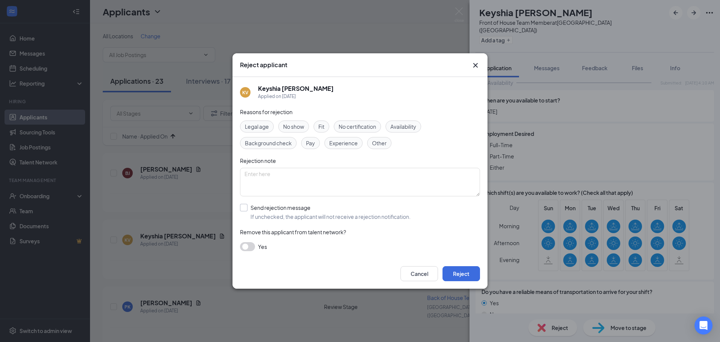
click at [280, 213] on input "Send rejection message If unchecked, the applicant will not receive a rejection…" at bounding box center [325, 212] width 171 height 17
checkbox input "true"
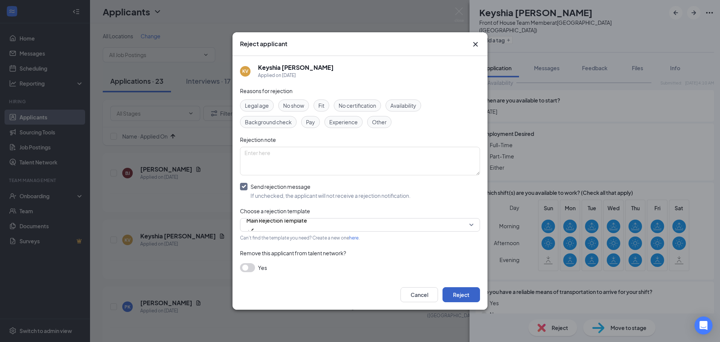
drag, startPoint x: 460, startPoint y: 293, endPoint x: 528, endPoint y: 274, distance: 70.7
click at [460, 294] on button "Reject" at bounding box center [462, 294] width 38 height 15
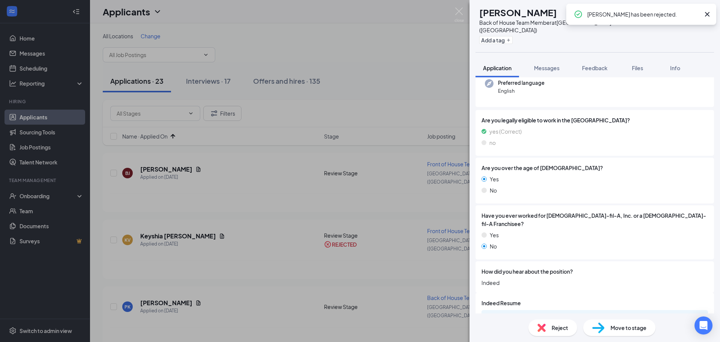
scroll to position [150, 0]
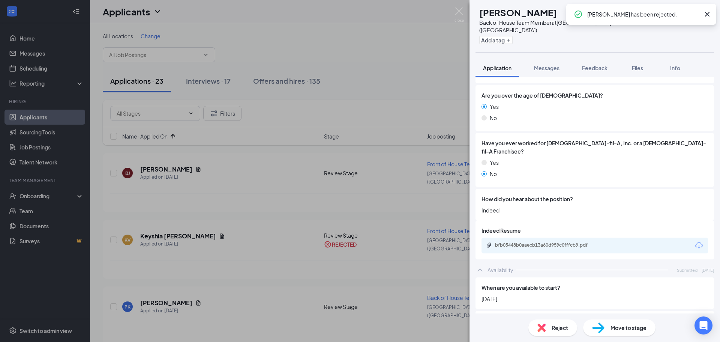
click at [536, 242] on div "bfb05448b0aaecb13a60d959c0fffcb9.pdf" at bounding box center [547, 245] width 105 height 6
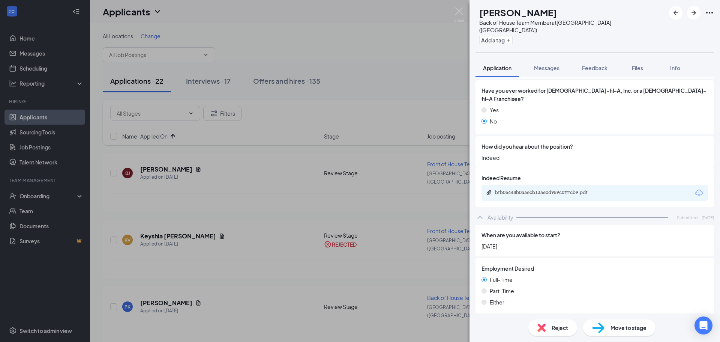
scroll to position [337, 0]
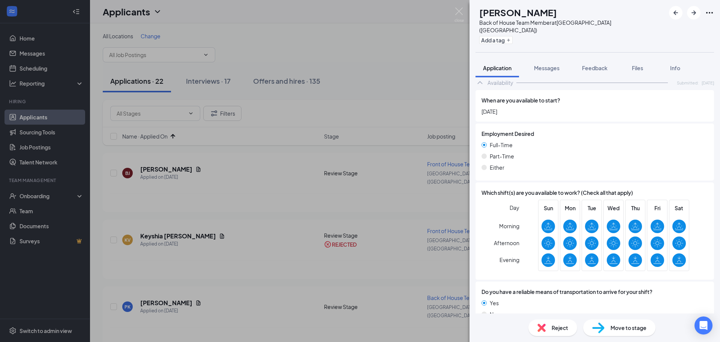
click at [558, 328] on span "Reject" at bounding box center [560, 327] width 17 height 8
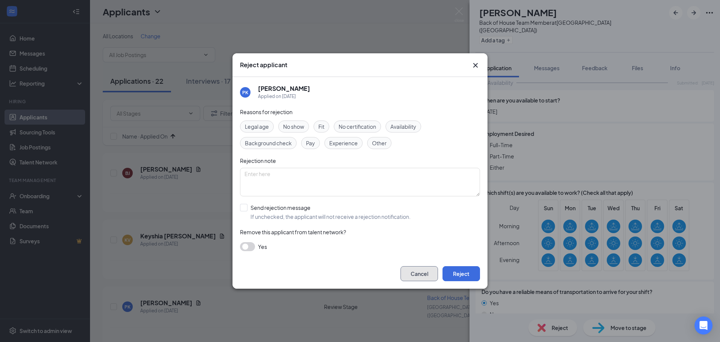
click at [421, 268] on button "Cancel" at bounding box center [420, 273] width 38 height 15
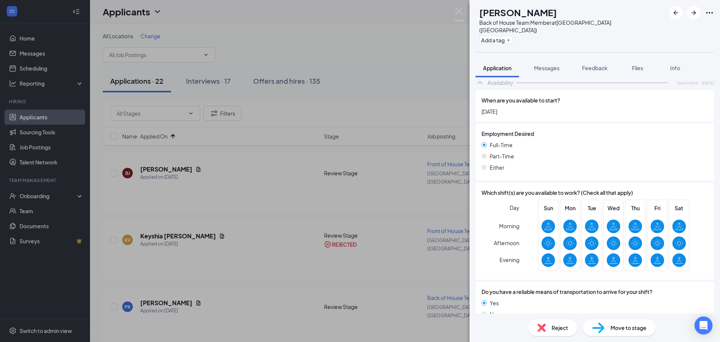
scroll to position [262, 0]
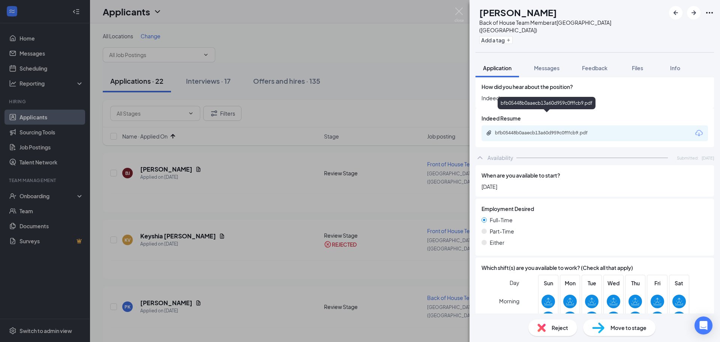
click at [551, 130] on div "bfb05448b0aaecb13a60d959c0fffcb9.pdf" at bounding box center [547, 133] width 105 height 6
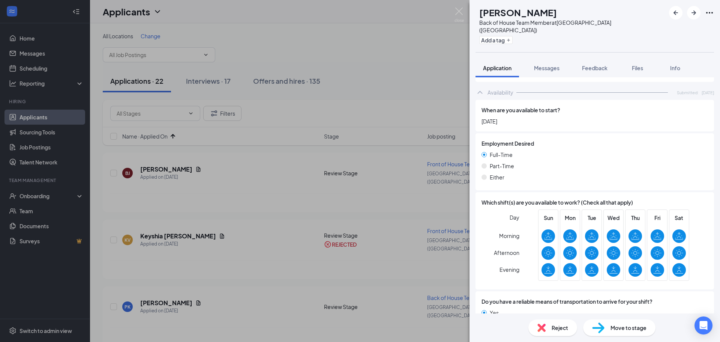
scroll to position [337, 0]
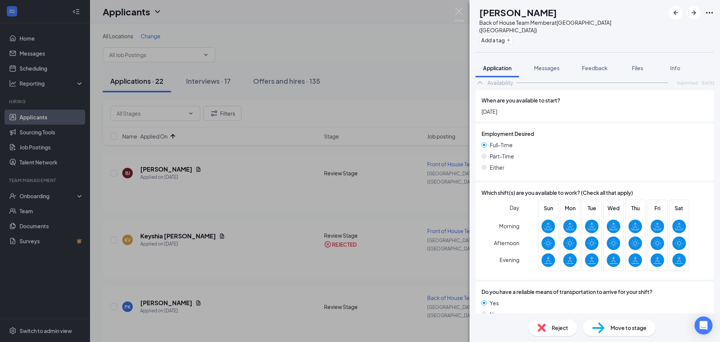
click at [551, 325] on div "Reject" at bounding box center [553, 327] width 49 height 17
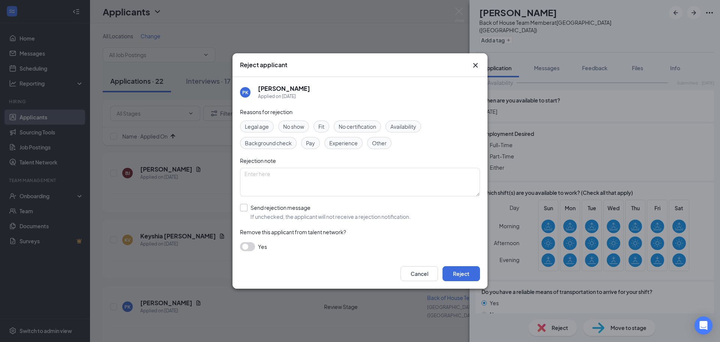
click at [264, 207] on input "Send rejection message If unchecked, the applicant will not receive a rejection…" at bounding box center [325, 212] width 171 height 17
checkbox input "true"
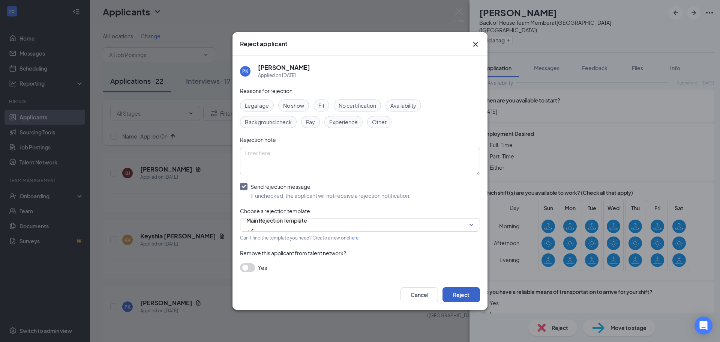
click at [463, 292] on button "Reject" at bounding box center [462, 294] width 38 height 15
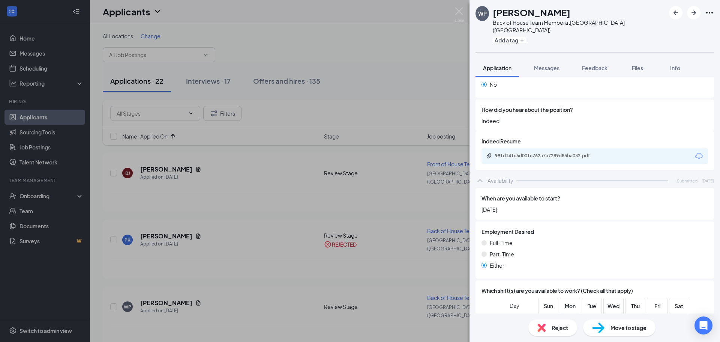
scroll to position [225, 0]
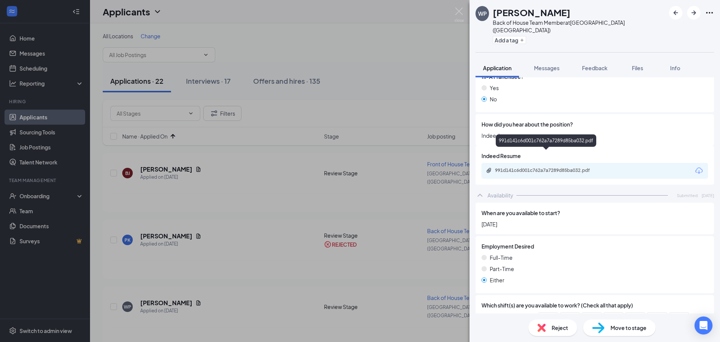
click at [539, 167] on div "991d141c6d001c762a7a7289d85ba032.pdf" at bounding box center [547, 170] width 105 height 6
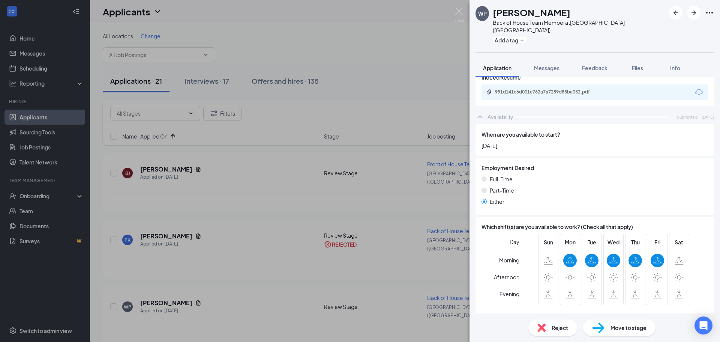
scroll to position [337, 0]
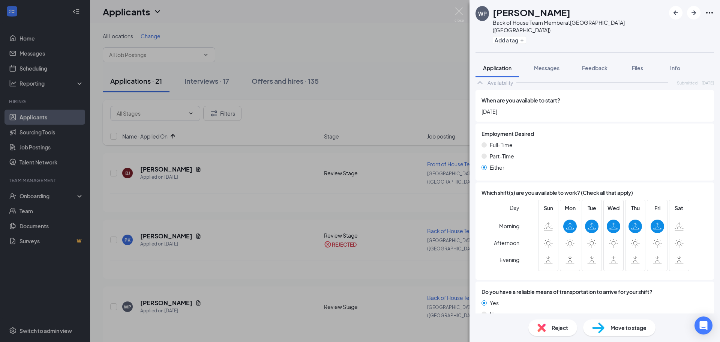
click at [544, 319] on div "Reject Move to stage" at bounding box center [595, 327] width 251 height 29
click at [546, 320] on div "Reject" at bounding box center [553, 327] width 49 height 17
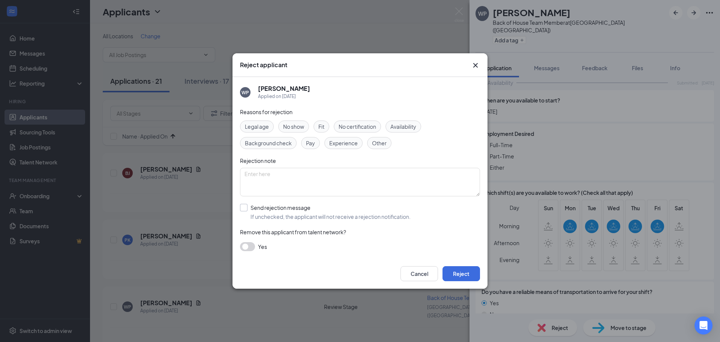
click at [265, 208] on input "Send rejection message If unchecked, the applicant will not receive a rejection…" at bounding box center [325, 212] width 171 height 17
checkbox input "true"
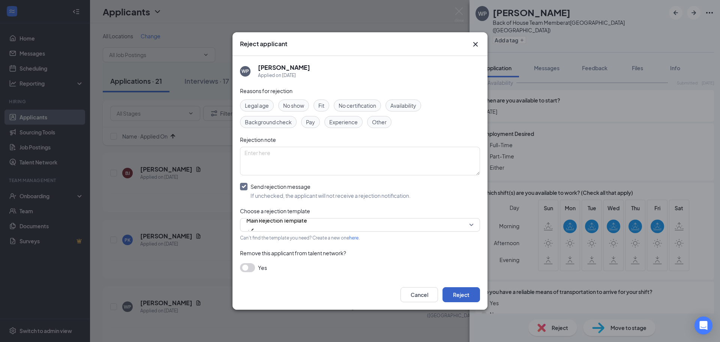
click at [471, 296] on button "Reject" at bounding box center [462, 294] width 38 height 15
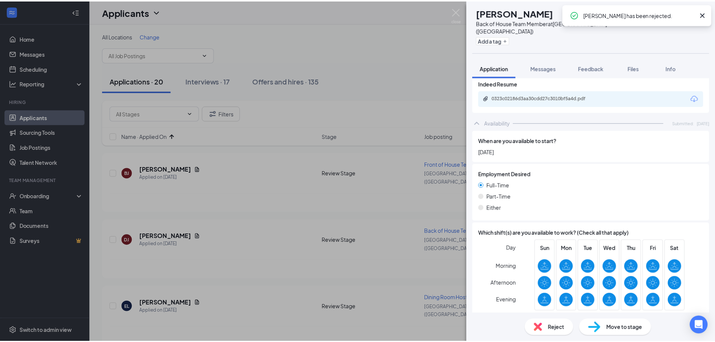
scroll to position [263, 0]
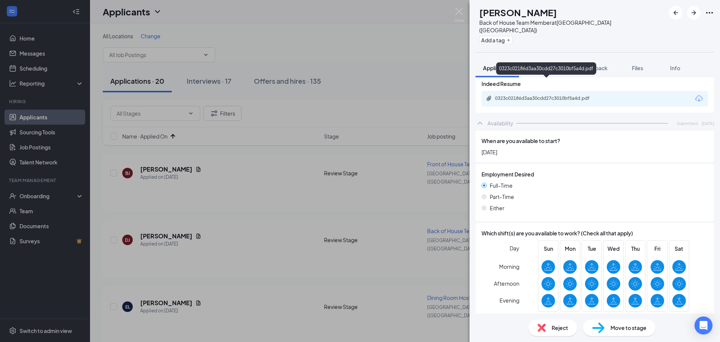
click at [543, 95] on div "0323c02186d3aa30cdd27c3010bf5a4d.pdf" at bounding box center [547, 98] width 105 height 6
click at [458, 13] on img at bounding box center [459, 15] width 9 height 15
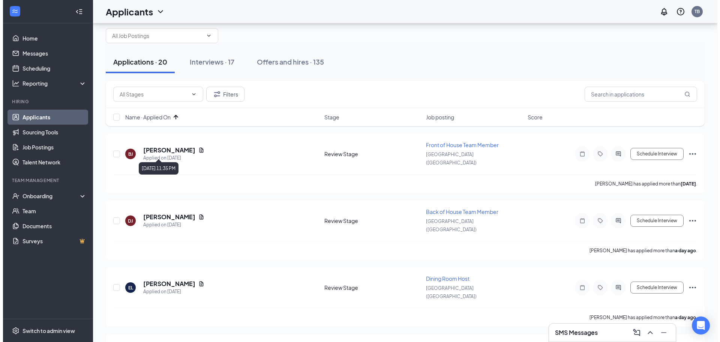
scroll to position [38, 0]
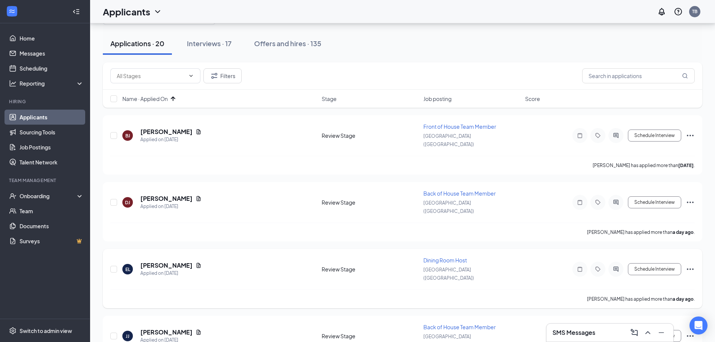
click at [154, 261] on h5 "[PERSON_NAME]" at bounding box center [166, 265] width 52 height 8
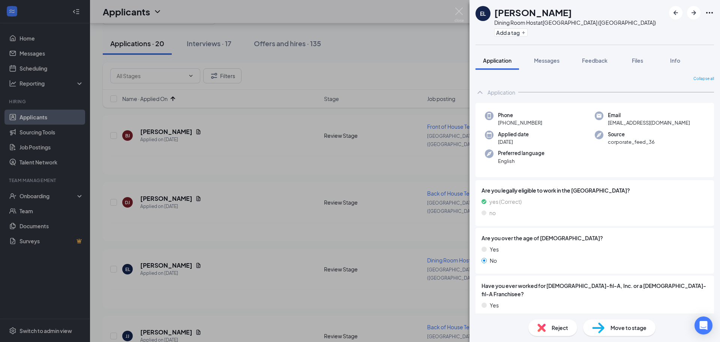
scroll to position [188, 0]
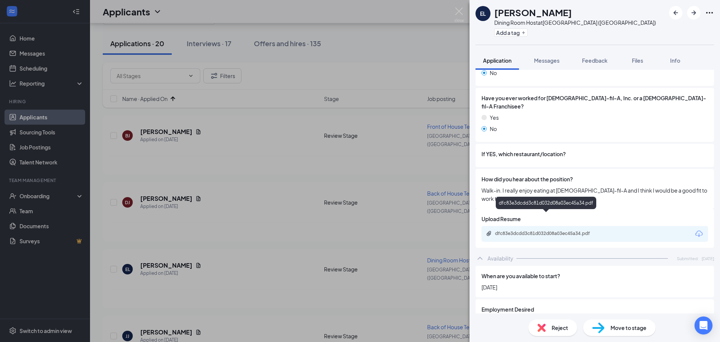
click at [539, 230] on div "dfc83e3dcdd3c81d032d08a03ec45a34.pdf" at bounding box center [547, 233] width 105 height 6
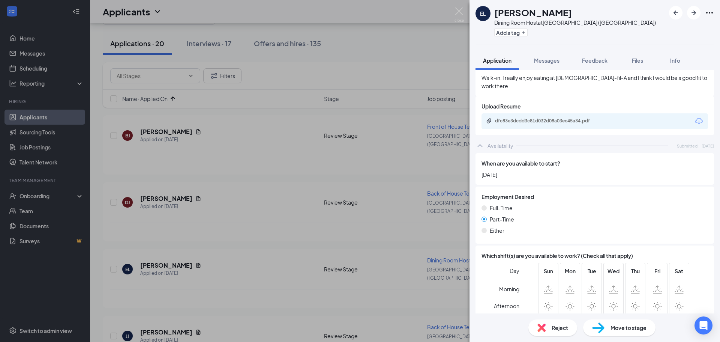
scroll to position [362, 0]
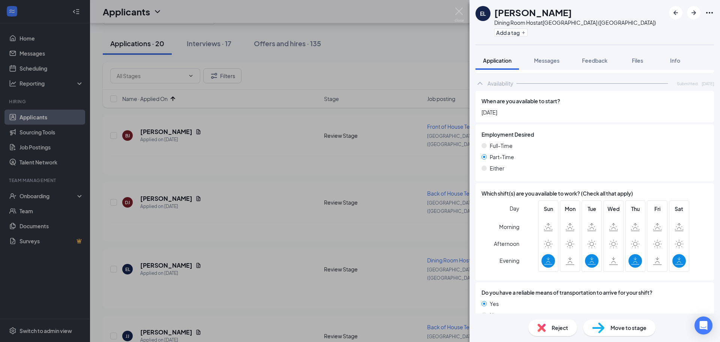
click at [540, 328] on img at bounding box center [542, 327] width 8 height 8
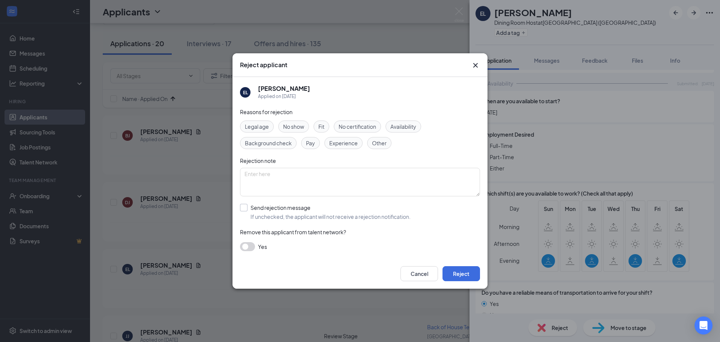
click at [280, 215] on input "Send rejection message If unchecked, the applicant will not receive a rejection…" at bounding box center [325, 212] width 171 height 17
checkbox input "true"
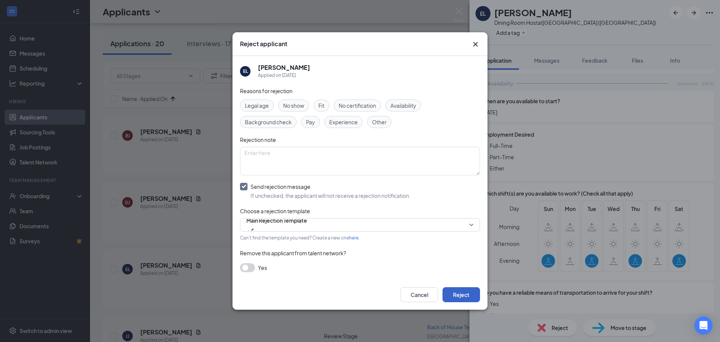
click at [453, 289] on button "Reject" at bounding box center [462, 294] width 38 height 15
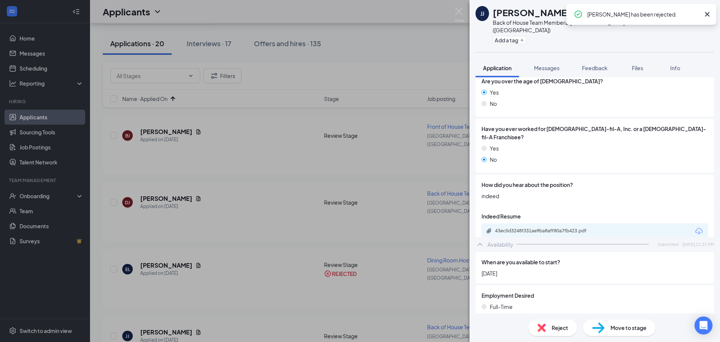
scroll to position [188, 0]
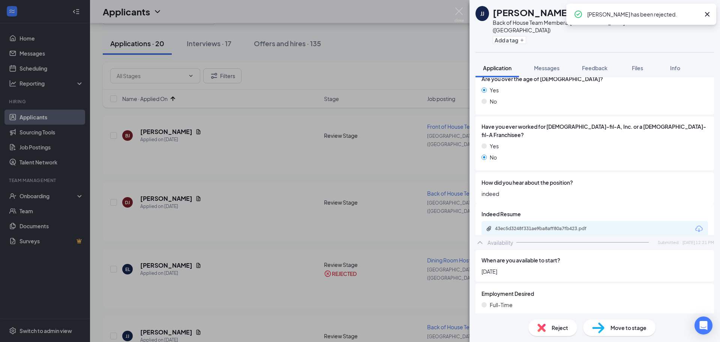
click at [554, 221] on div "43ec5d3248f331ae9ba8aff80a7fb423.pdf" at bounding box center [595, 229] width 227 height 16
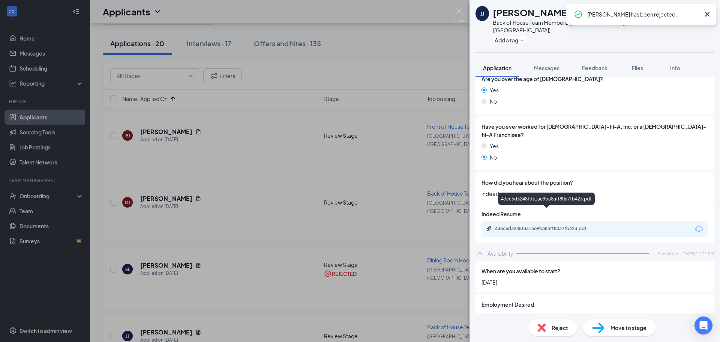
click at [554, 225] on div "43ec5d3248f331ae9ba8aff80a7fb423.pdf" at bounding box center [547, 228] width 105 height 6
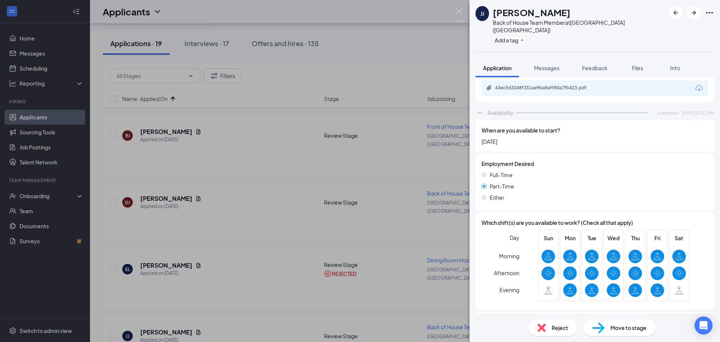
scroll to position [358, 0]
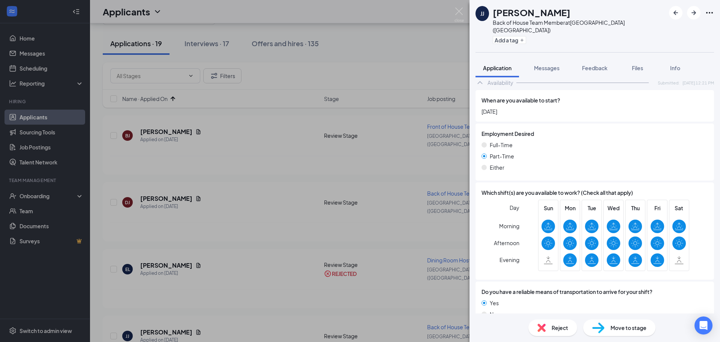
click at [552, 325] on span "Reject" at bounding box center [560, 327] width 17 height 8
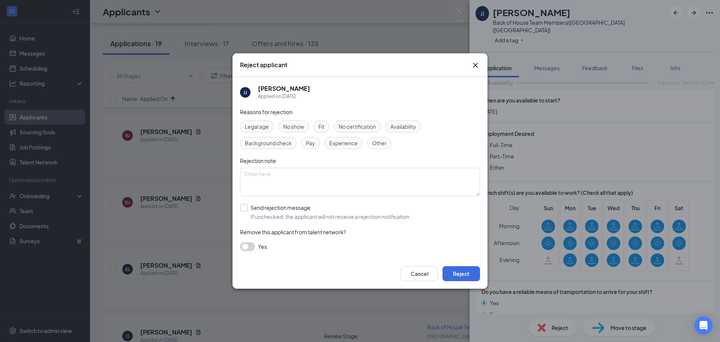
click at [265, 215] on input "Send rejection message If unchecked, the applicant will not receive a rejection…" at bounding box center [325, 212] width 171 height 17
checkbox input "true"
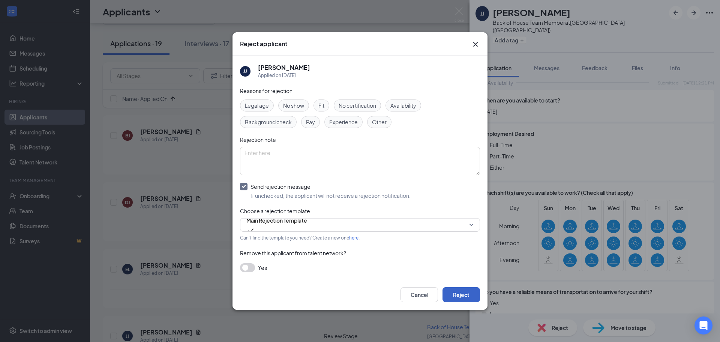
click at [453, 291] on button "Reject" at bounding box center [462, 294] width 38 height 15
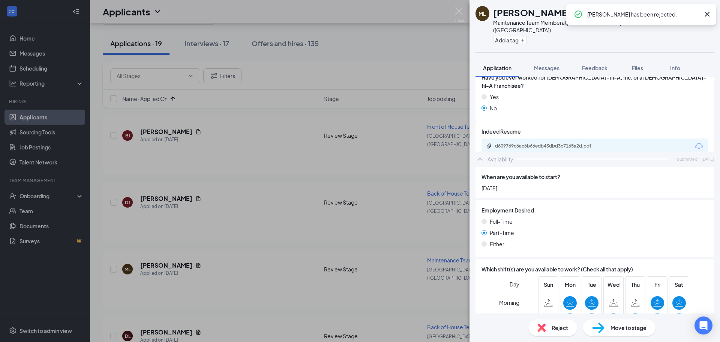
scroll to position [225, 0]
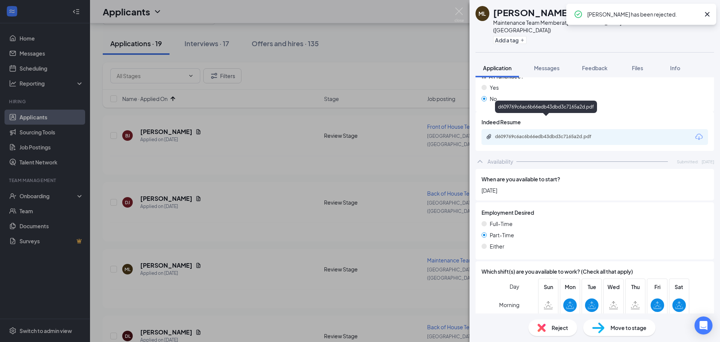
click at [539, 134] on div "d609769c6ac6b66edb43dbd3c7165a2d.pdf" at bounding box center [547, 137] width 105 height 6
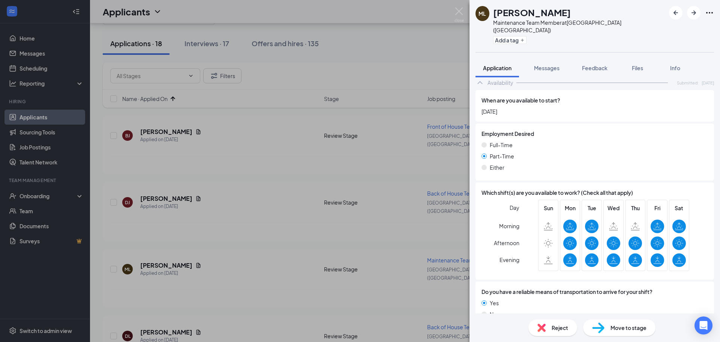
scroll to position [191, 0]
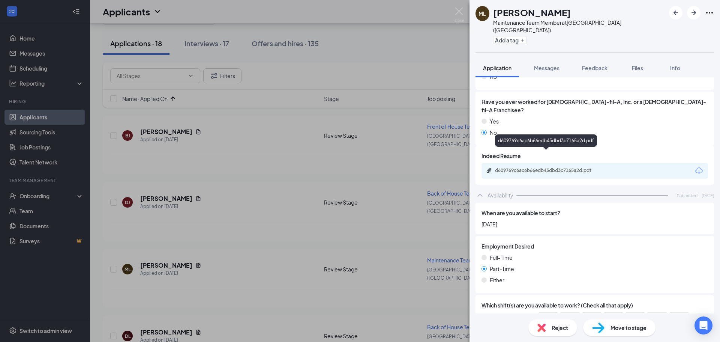
click at [542, 167] on div "d609769c6ac6b66edb43dbd3c7165a2d.pdf" at bounding box center [547, 170] width 105 height 6
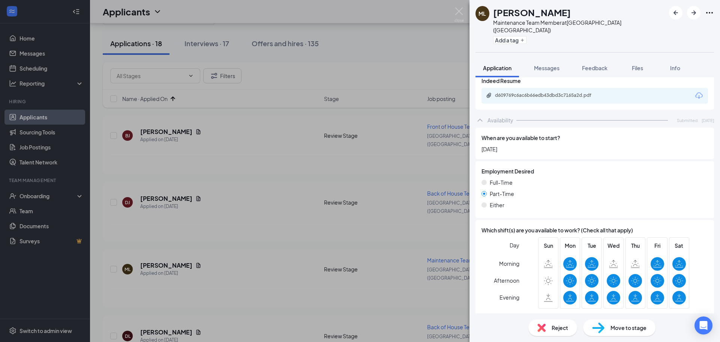
click at [631, 333] on div "Move to stage" at bounding box center [619, 327] width 72 height 17
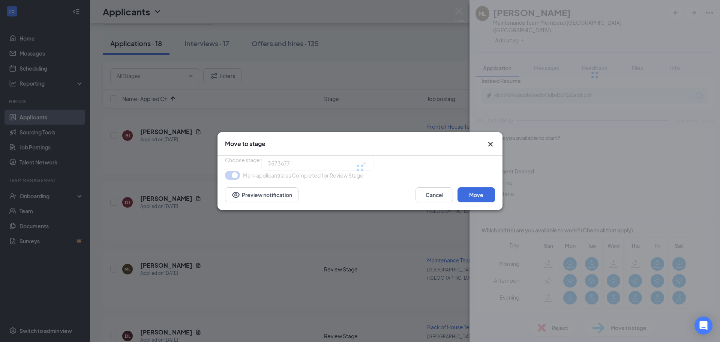
type input "Onsite Interview (next stage)"
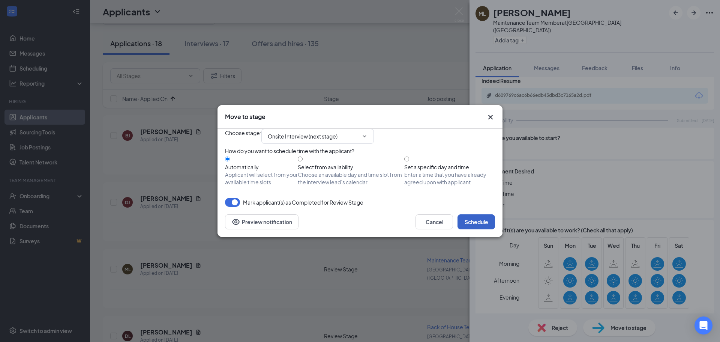
click at [485, 229] on button "Schedule" at bounding box center [477, 221] width 38 height 15
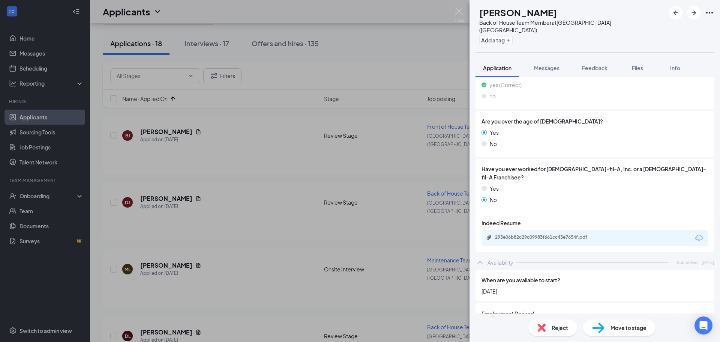
scroll to position [150, 0]
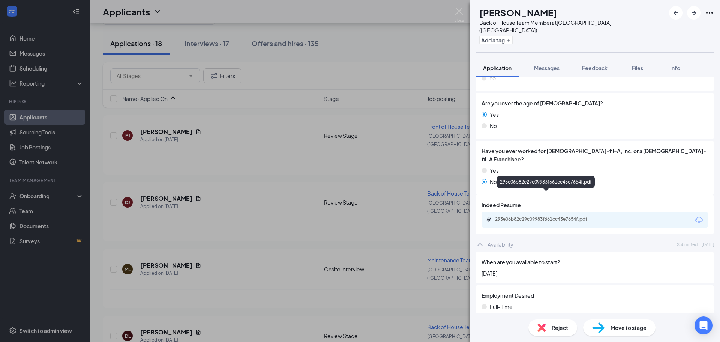
click at [541, 216] on div "293e06b82c29c09983f661cc43e7654f.pdf" at bounding box center [547, 219] width 105 height 6
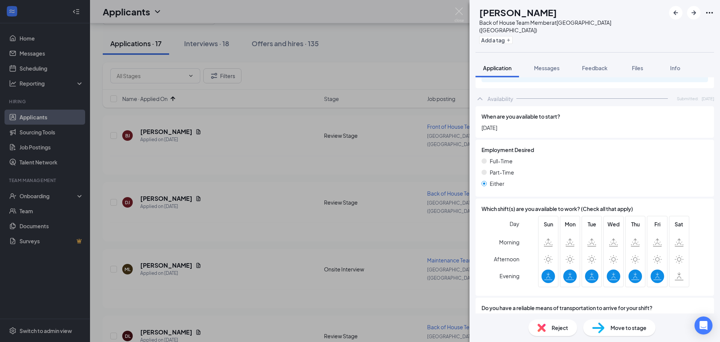
scroll to position [304, 0]
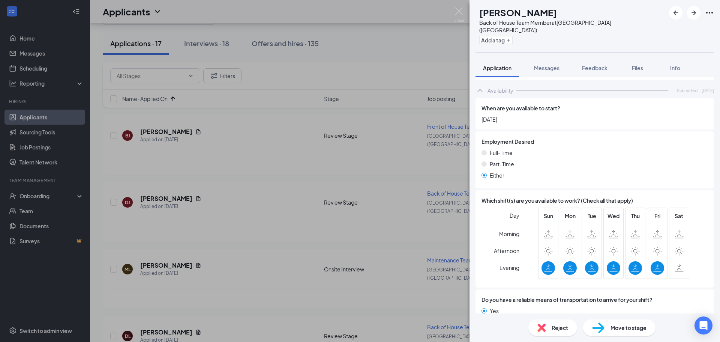
click at [545, 330] on img at bounding box center [542, 327] width 8 height 8
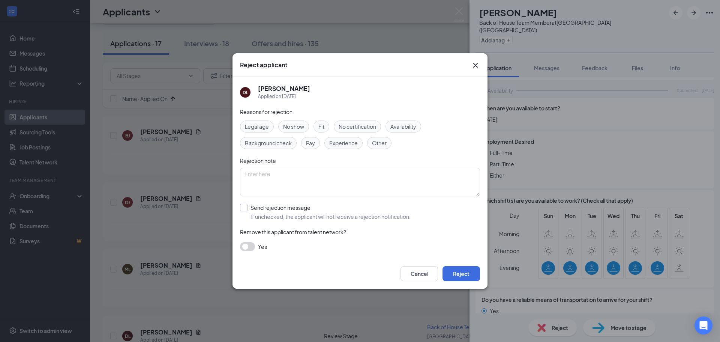
click at [282, 209] on input "Send rejection message If unchecked, the applicant will not receive a rejection…" at bounding box center [325, 212] width 171 height 17
checkbox input "true"
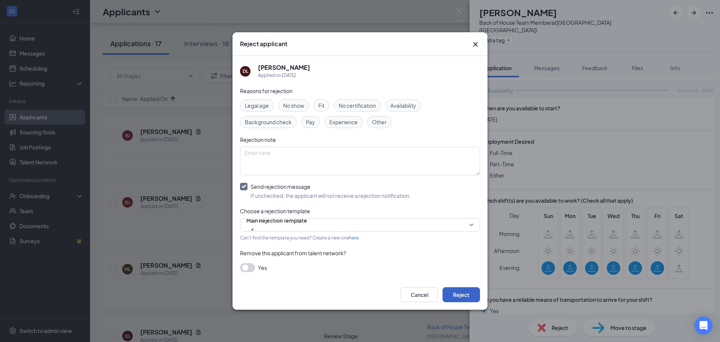
click at [471, 292] on button "Reject" at bounding box center [462, 294] width 38 height 15
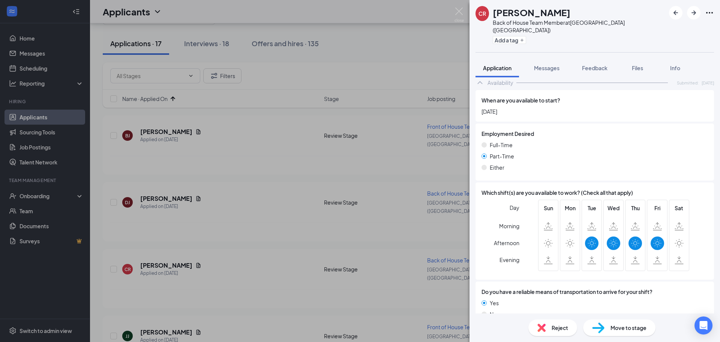
scroll to position [187, 0]
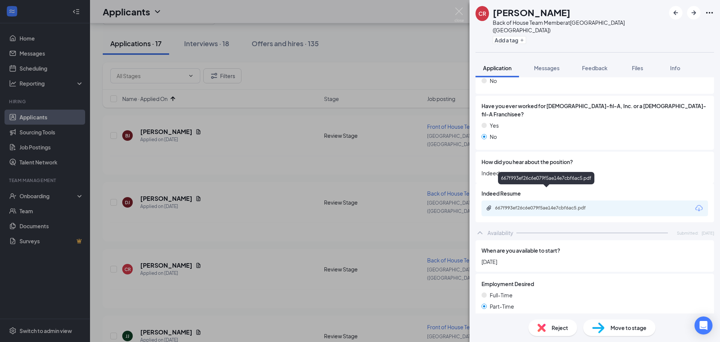
click at [551, 205] on div "667f993ef26c6e079f5ae14e7cbf6ac5.pdf" at bounding box center [547, 208] width 105 height 6
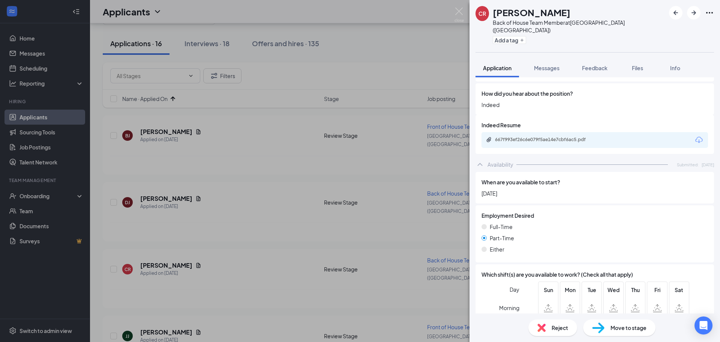
scroll to position [337, 0]
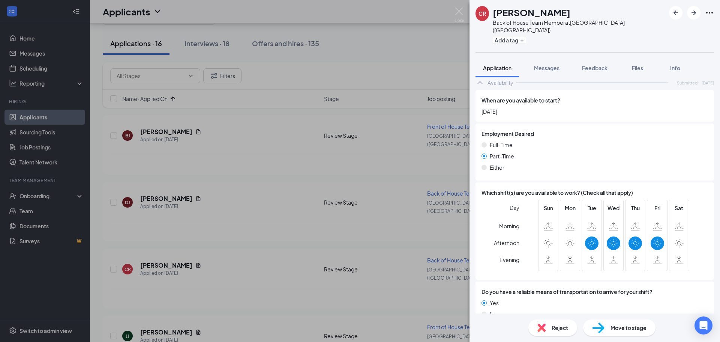
click at [552, 332] on div "Reject" at bounding box center [553, 327] width 49 height 17
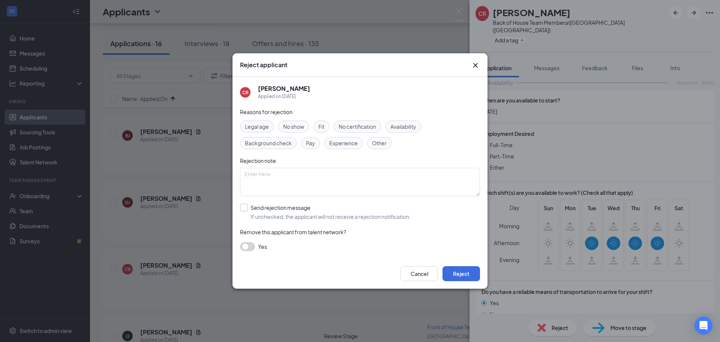
click at [294, 218] on input "Send rejection message If unchecked, the applicant will not receive a rejection…" at bounding box center [325, 212] width 171 height 17
checkbox input "true"
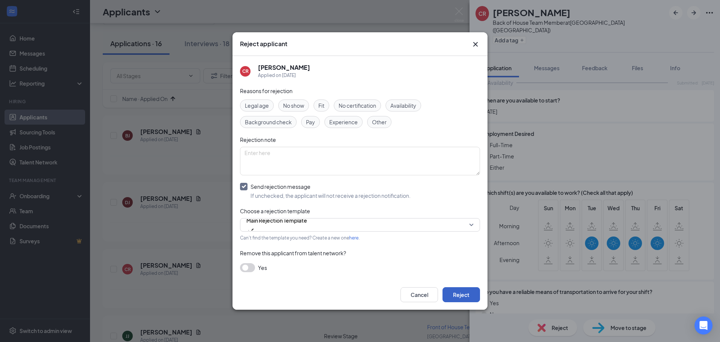
click at [462, 295] on button "Reject" at bounding box center [462, 294] width 38 height 15
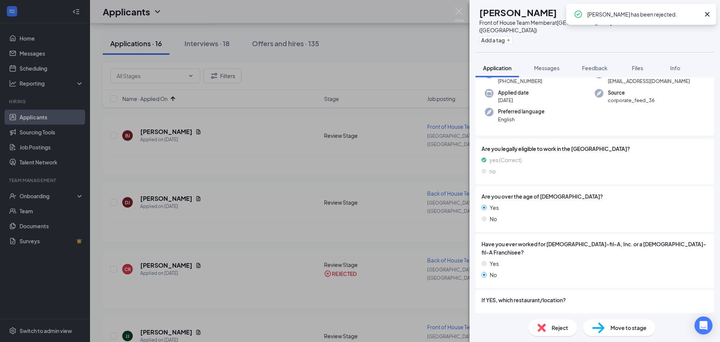
scroll to position [150, 0]
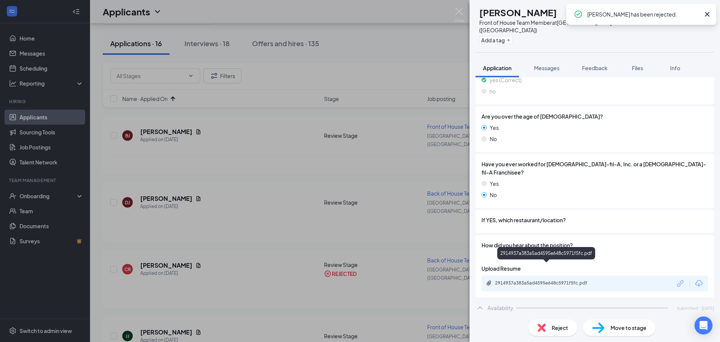
click at [544, 280] on div "2914937a383a5ad4595e648c5971f5fc.pdf" at bounding box center [547, 283] width 105 height 6
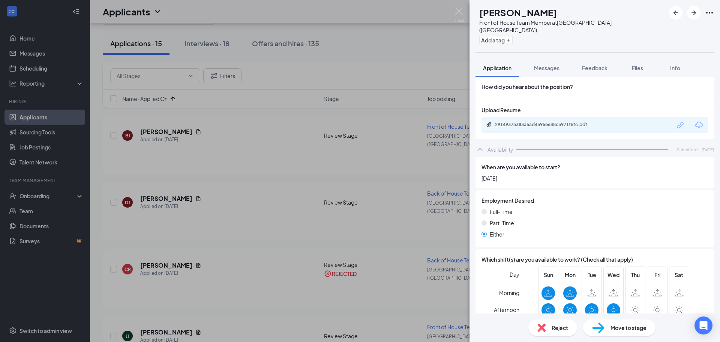
scroll to position [375, 0]
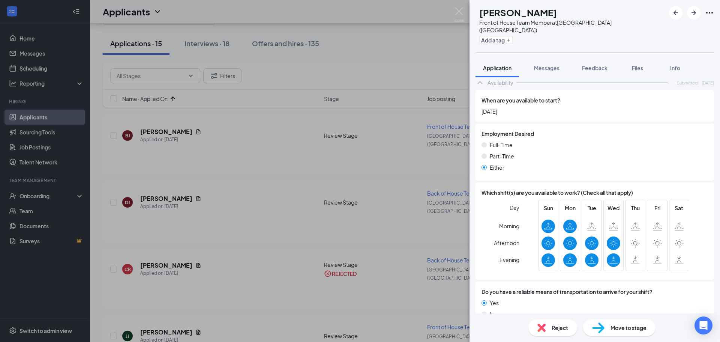
click at [548, 325] on div "Reject" at bounding box center [553, 327] width 49 height 17
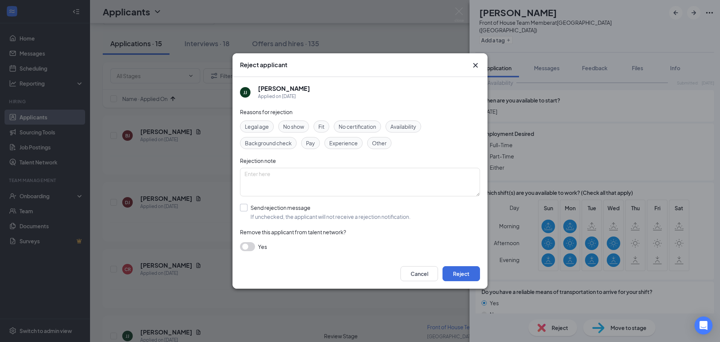
click at [264, 209] on input "Send rejection message If unchecked, the applicant will not receive a rejection…" at bounding box center [325, 212] width 171 height 17
checkbox input "true"
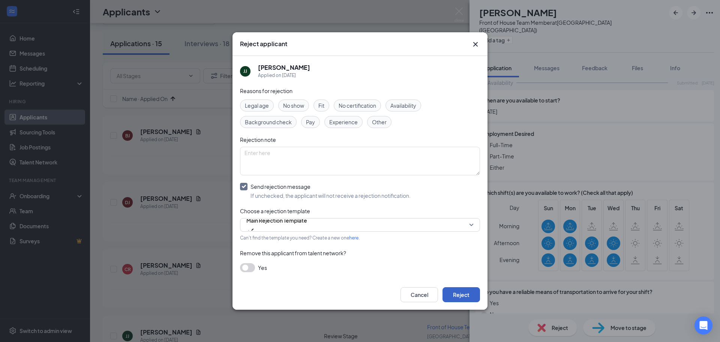
drag, startPoint x: 452, startPoint y: 291, endPoint x: 527, endPoint y: 277, distance: 75.6
click at [452, 291] on button "Reject" at bounding box center [462, 294] width 38 height 15
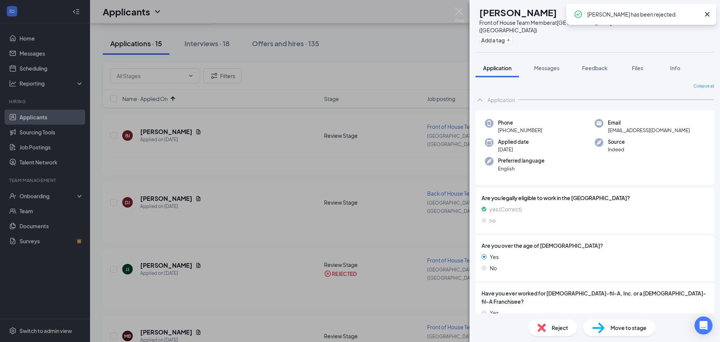
scroll to position [188, 0]
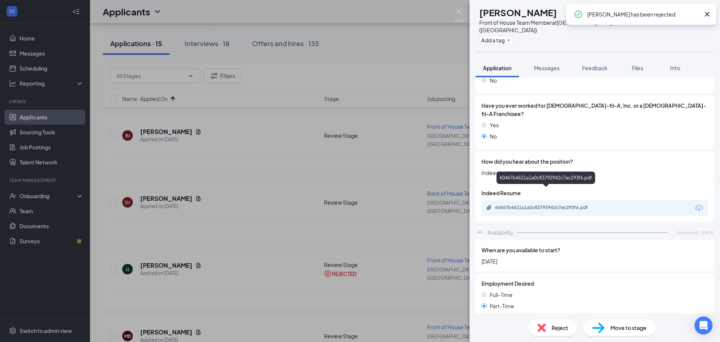
click at [523, 204] on div "60467b4621a1a0c83792942c7ec293f6.pdf" at bounding box center [547, 207] width 105 height 6
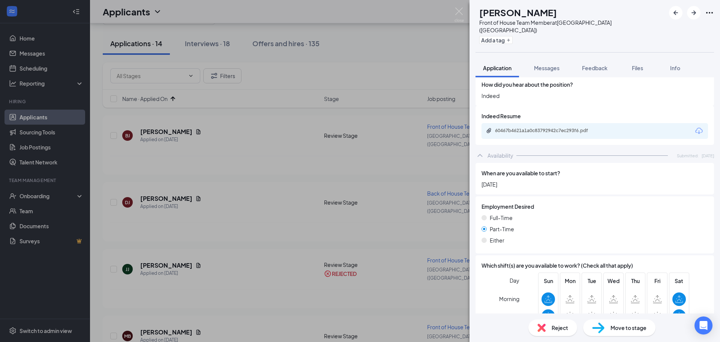
scroll to position [337, 0]
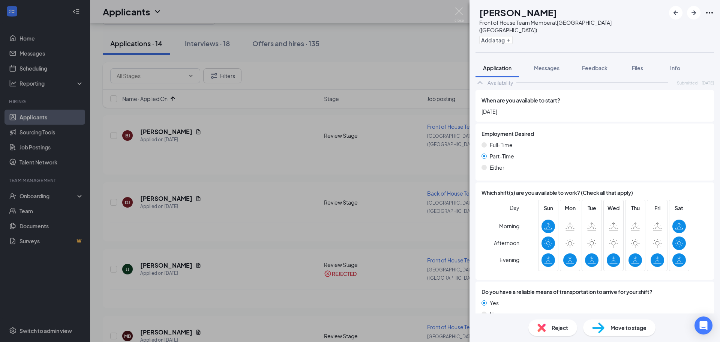
click at [558, 326] on span "Reject" at bounding box center [560, 327] width 17 height 8
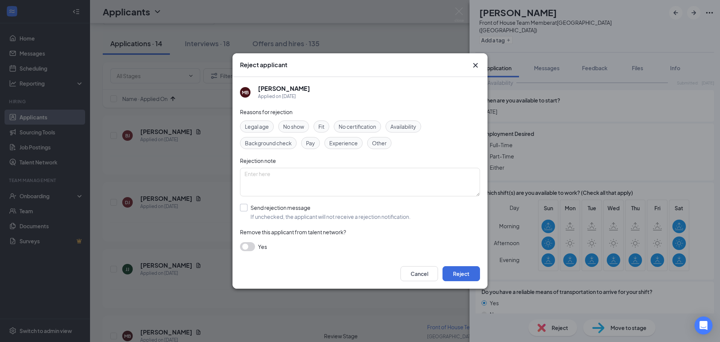
click at [263, 207] on input "Send rejection message If unchecked, the applicant will not receive a rejection…" at bounding box center [325, 212] width 171 height 17
checkbox input "true"
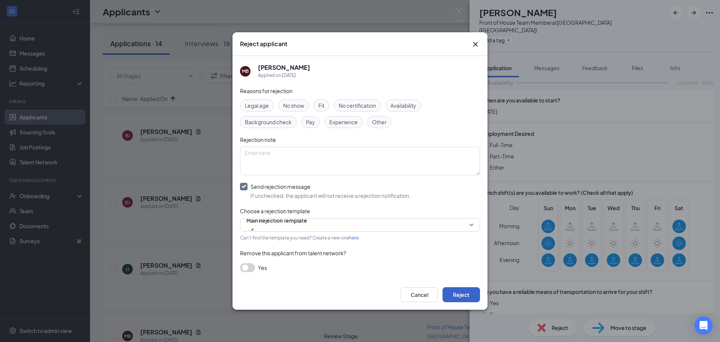
click at [464, 291] on button "Reject" at bounding box center [462, 294] width 38 height 15
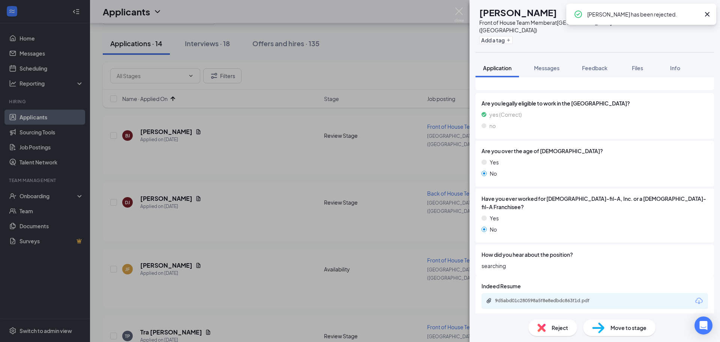
scroll to position [98, 0]
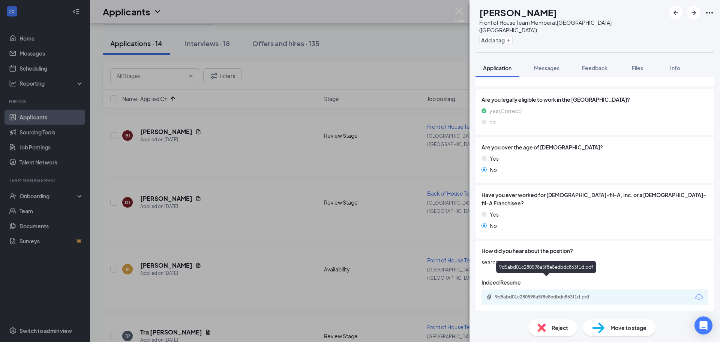
click at [536, 294] on div "9d5abd01c280598a5f8e8edbdc863f1d.pdf" at bounding box center [547, 297] width 105 height 6
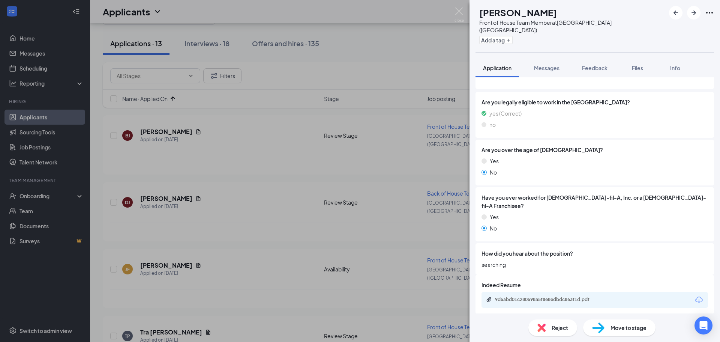
click at [547, 329] on div "Reject" at bounding box center [553, 327] width 49 height 17
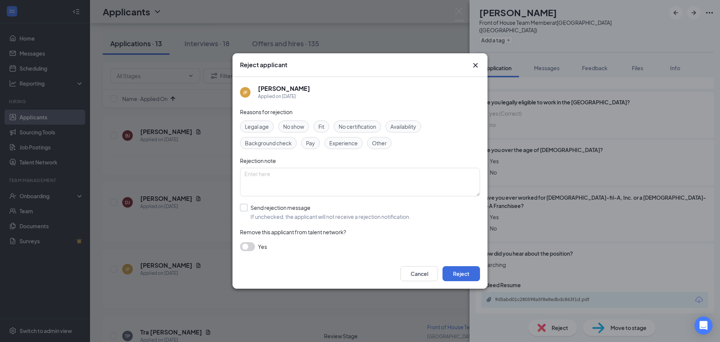
click at [272, 211] on input "Send rejection message If unchecked, the applicant will not receive a rejection…" at bounding box center [325, 212] width 171 height 17
checkbox input "true"
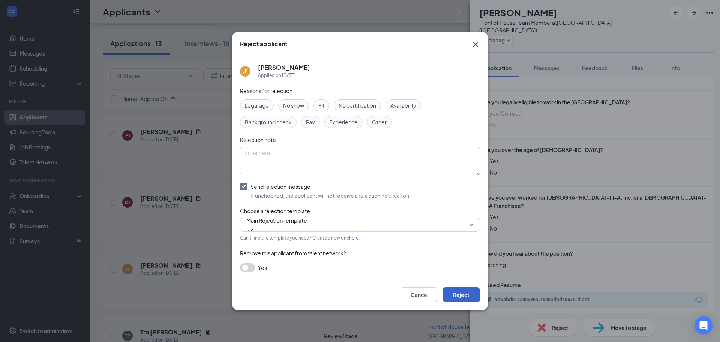
click at [457, 296] on button "Reject" at bounding box center [462, 294] width 38 height 15
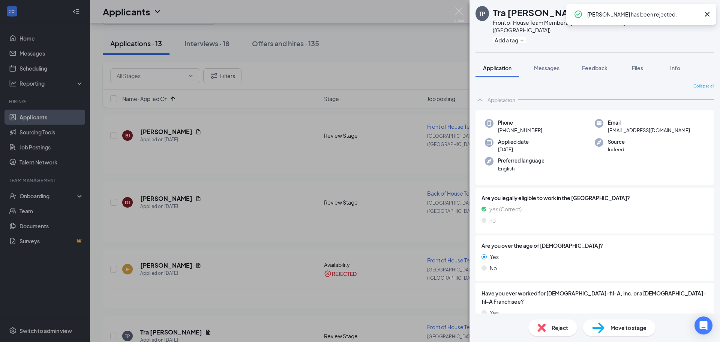
scroll to position [150, 0]
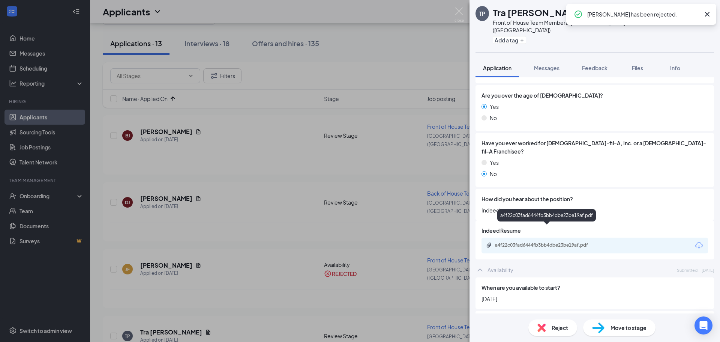
click at [546, 242] on div "a4f22c03fad6444fb3bb4dbe23be19af.pdf" at bounding box center [547, 245] width 105 height 6
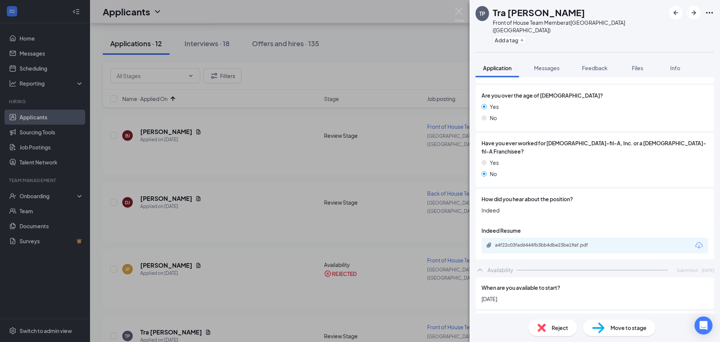
click at [558, 329] on span "Reject" at bounding box center [560, 327] width 17 height 8
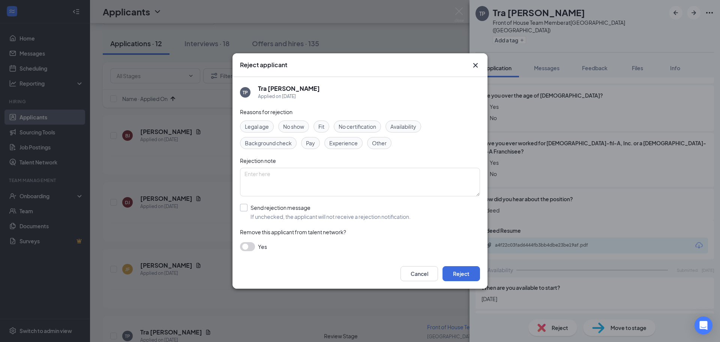
click at [281, 213] on input "Send rejection message If unchecked, the applicant will not receive a rejection…" at bounding box center [325, 212] width 171 height 17
checkbox input "true"
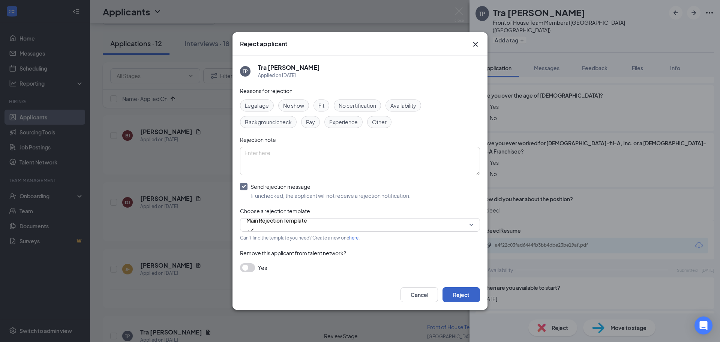
click at [475, 298] on button "Reject" at bounding box center [462, 294] width 38 height 15
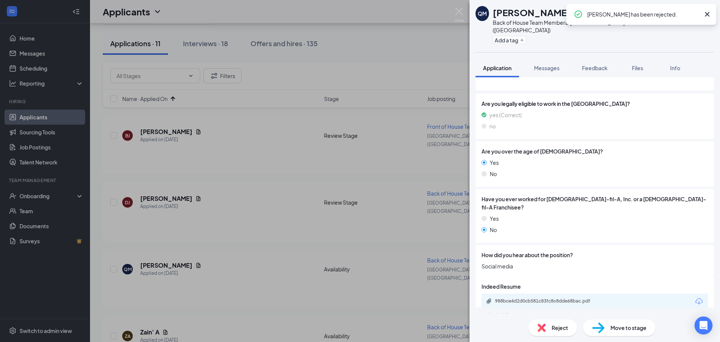
scroll to position [95, 0]
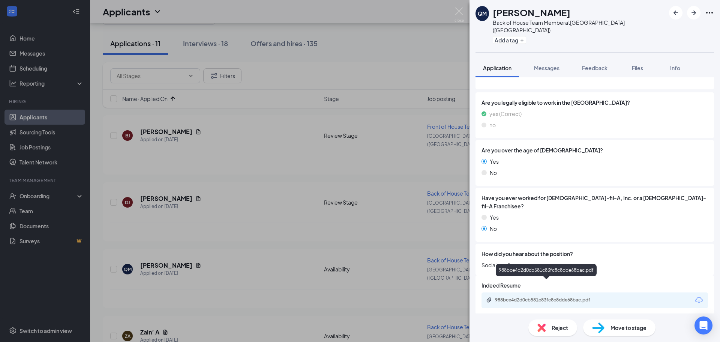
click at [537, 297] on div "988bce4d2d0cb581c83fc8c8dde68bac.pdf" at bounding box center [547, 300] width 105 height 6
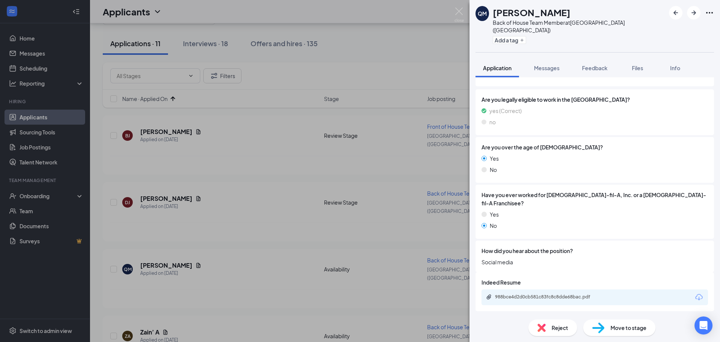
click at [553, 335] on div "Reject" at bounding box center [553, 327] width 49 height 17
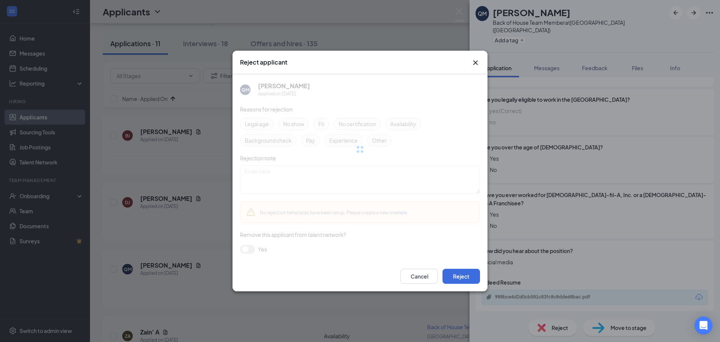
scroll to position [96, 0]
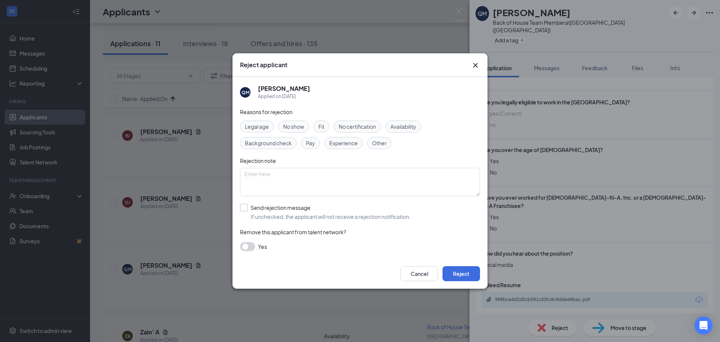
click at [294, 211] on input "Send rejection message If unchecked, the applicant will not receive a rejection…" at bounding box center [325, 212] width 171 height 17
checkbox input "true"
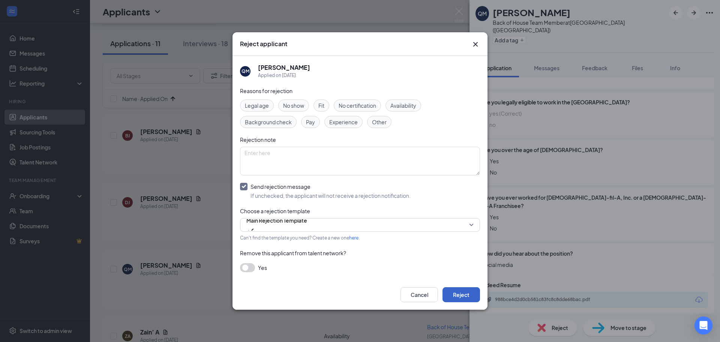
click at [458, 288] on button "Reject" at bounding box center [462, 294] width 38 height 15
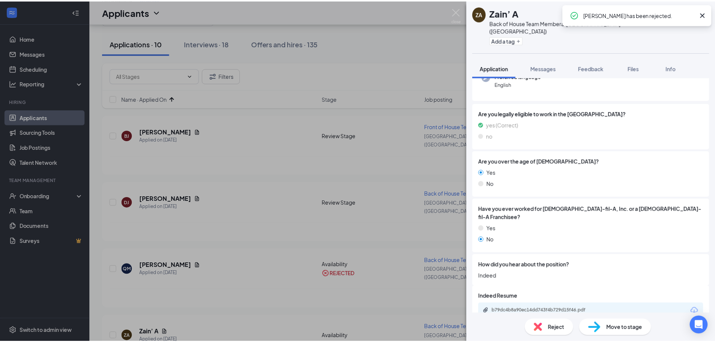
scroll to position [90, 0]
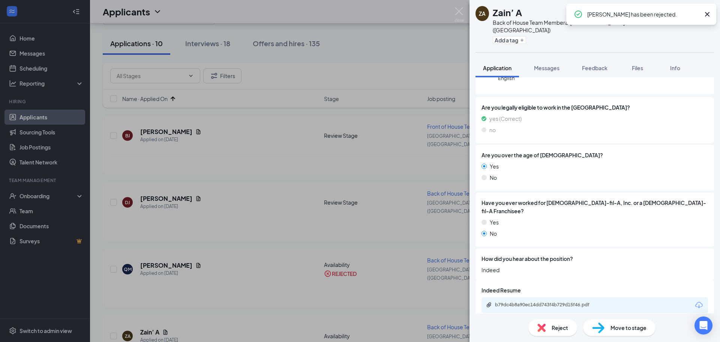
click at [554, 302] on div "b79dc4b8a90ec14dd743f4b729d15f46.pdf" at bounding box center [547, 305] width 105 height 6
click at [457, 11] on img at bounding box center [459, 15] width 9 height 15
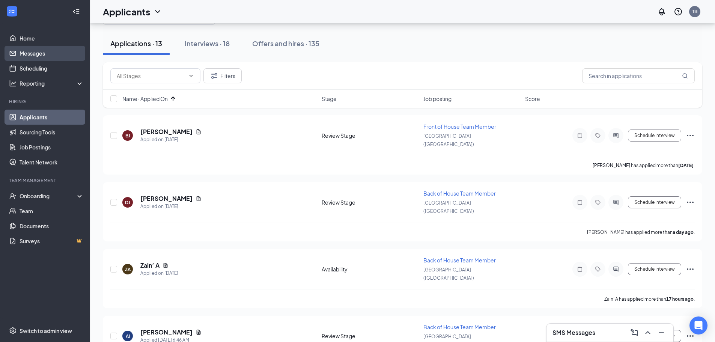
click at [45, 52] on link "Messages" at bounding box center [52, 53] width 64 height 15
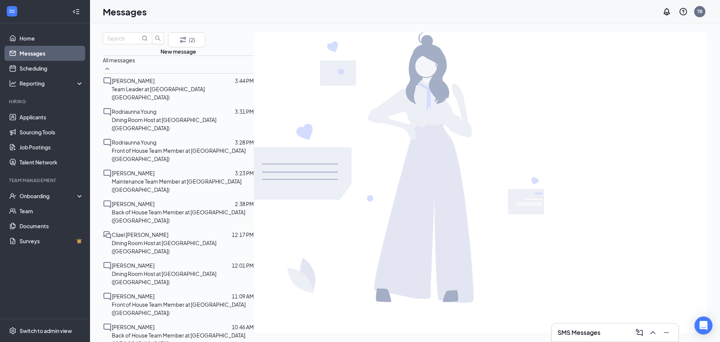
click at [168, 230] on div at bounding box center [199, 234] width 63 height 8
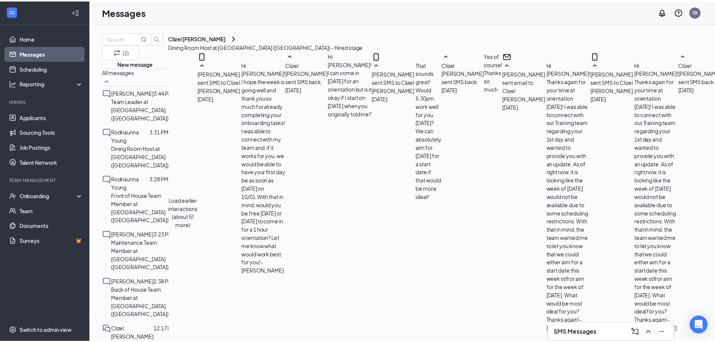
scroll to position [395, 0]
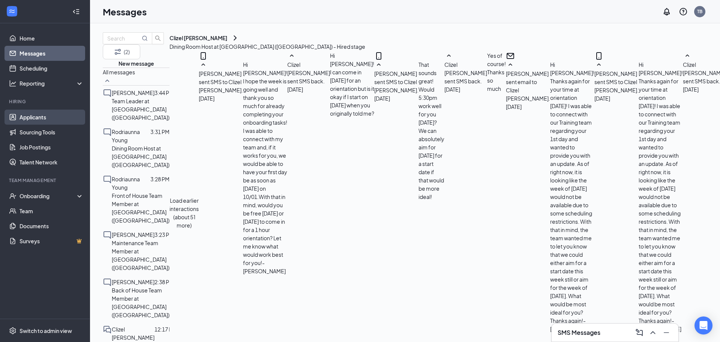
click at [40, 118] on link "Applicants" at bounding box center [52, 117] width 64 height 15
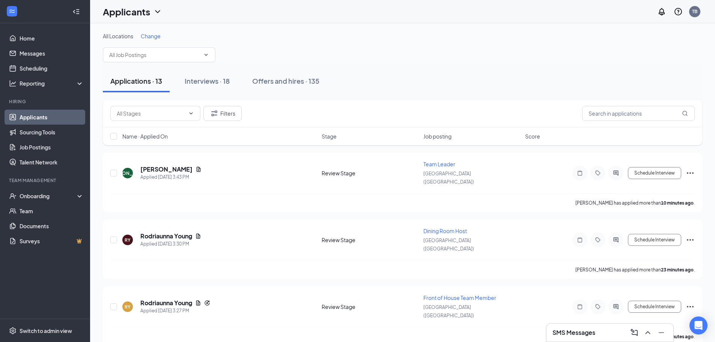
click at [425, 66] on div "Applications · 13 Interviews · 18 Offers and hires · 135" at bounding box center [402, 81] width 599 height 38
click at [598, 332] on div "1" at bounding box center [596, 332] width 3 height 8
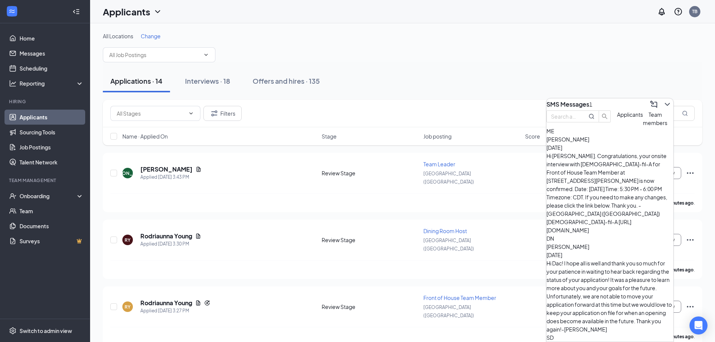
click at [643, 127] on div "Team members" at bounding box center [655, 118] width 24 height 17
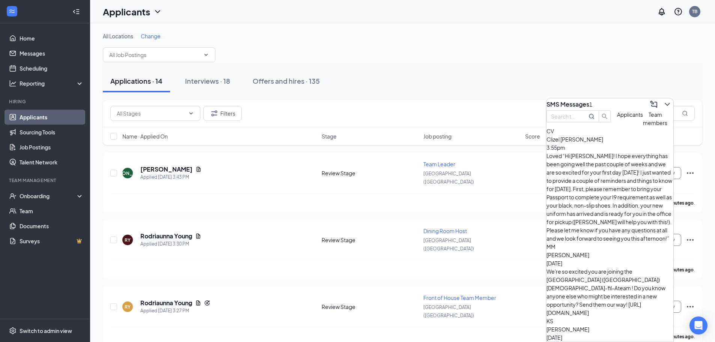
click at [616, 152] on div "Clizel chloe Valle 3:55pm" at bounding box center [609, 143] width 127 height 17
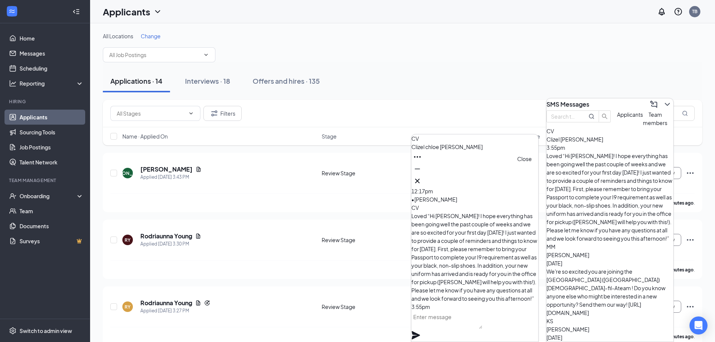
click at [422, 178] on icon "Cross" at bounding box center [417, 180] width 9 height 9
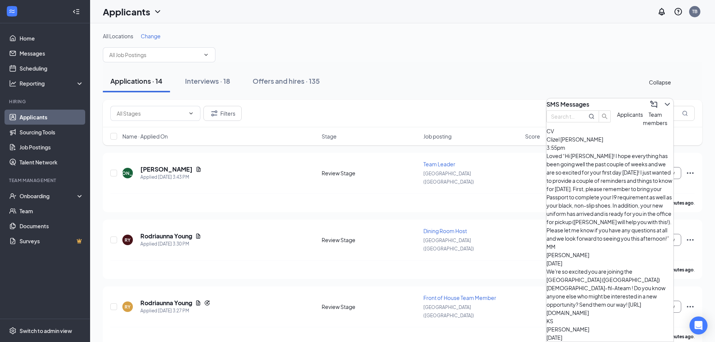
click at [664, 103] on icon "ChevronDown" at bounding box center [666, 104] width 5 height 3
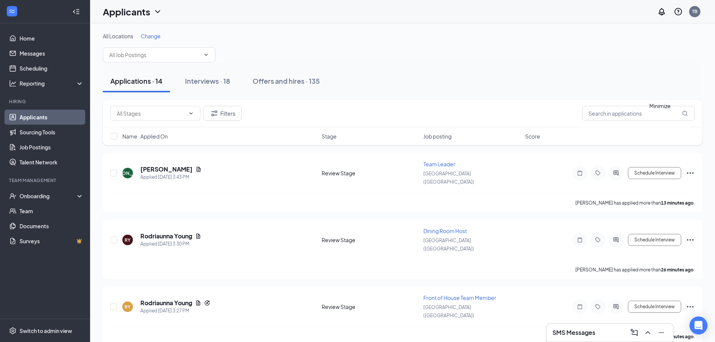
click at [579, 66] on div "Applications · 14 Interviews · 18 Offers and hires · 135" at bounding box center [402, 81] width 599 height 38
click at [155, 134] on span "Name · Applied On" at bounding box center [144, 136] width 45 height 8
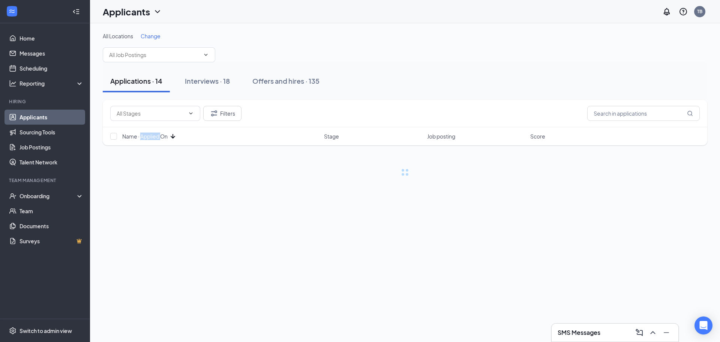
click at [155, 134] on span "Name · Applied On" at bounding box center [144, 136] width 45 height 8
click at [461, 41] on div "All Locations Change" at bounding box center [405, 47] width 605 height 30
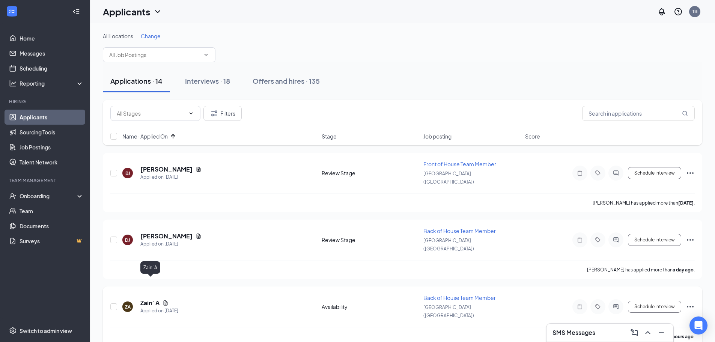
click at [149, 299] on h5 "Zain’ A" at bounding box center [149, 303] width 19 height 8
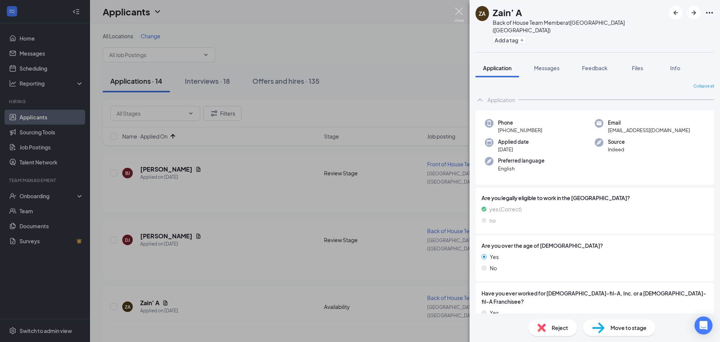
click at [458, 12] on img at bounding box center [459, 15] width 9 height 15
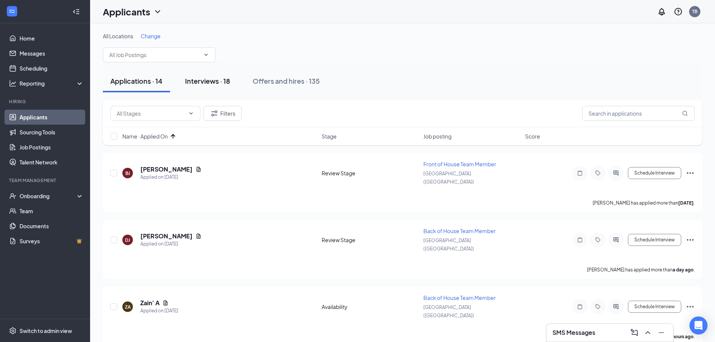
click at [217, 80] on div "Interviews · 18" at bounding box center [207, 80] width 45 height 9
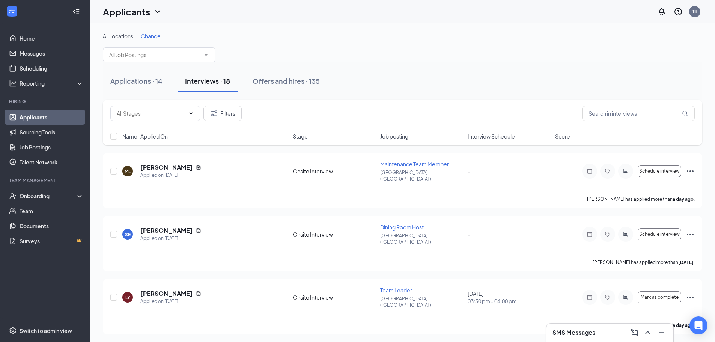
click at [489, 137] on span "Interview Schedule" at bounding box center [490, 136] width 47 height 8
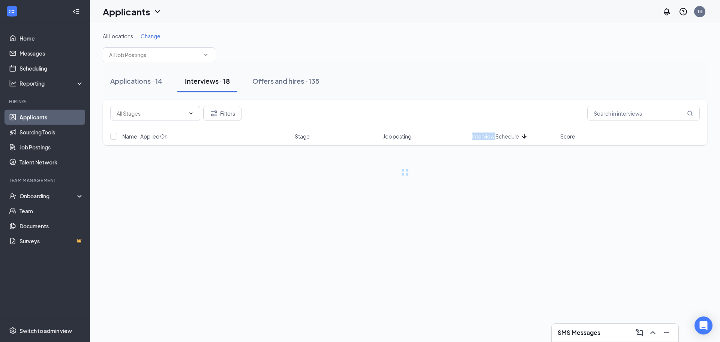
click at [489, 137] on span "Interview Schedule" at bounding box center [495, 136] width 47 height 8
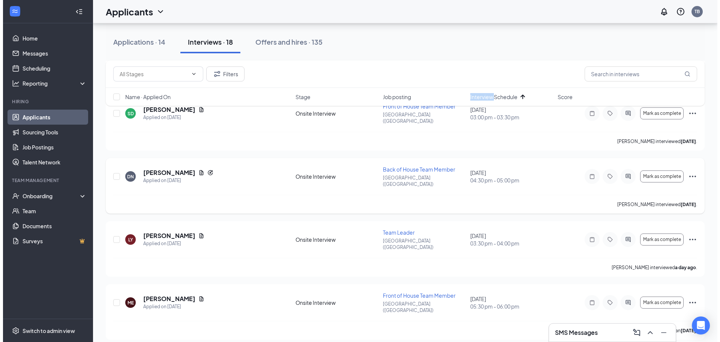
scroll to position [563, 0]
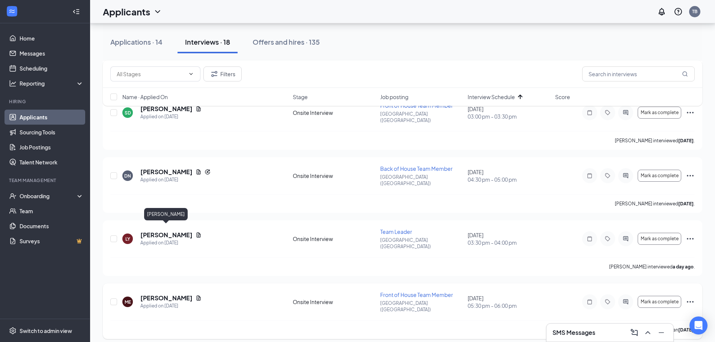
click at [174, 294] on h5 "Malayna Emmers" at bounding box center [166, 298] width 52 height 8
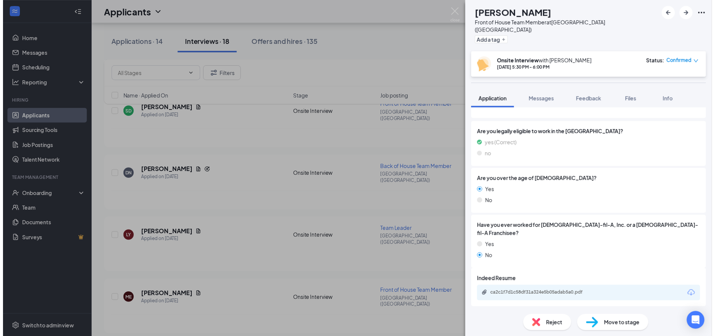
scroll to position [97, 0]
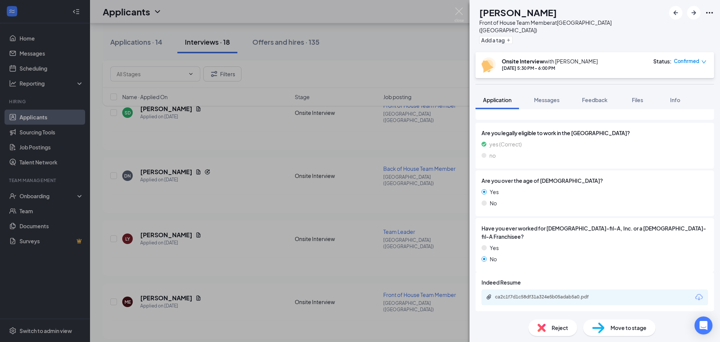
click at [466, 11] on div "ME Malayna Emmers Front of House Team Member at Roseville (MN) Add a tag Onsite…" at bounding box center [360, 171] width 720 height 342
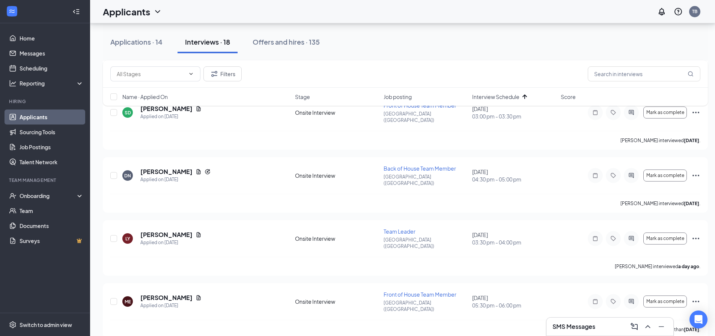
click at [407, 61] on div "Filters" at bounding box center [405, 73] width 605 height 27
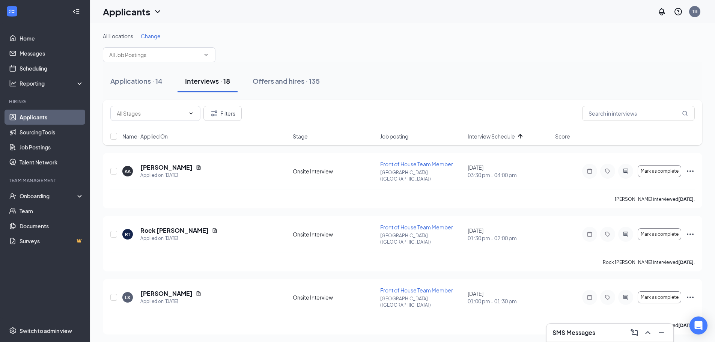
click at [399, 67] on div "Applications · 14 Interviews · 18 Offers and hires · 135" at bounding box center [402, 81] width 599 height 38
click at [366, 104] on div "Filters" at bounding box center [402, 113] width 599 height 27
